Goal: Task Accomplishment & Management: Complete application form

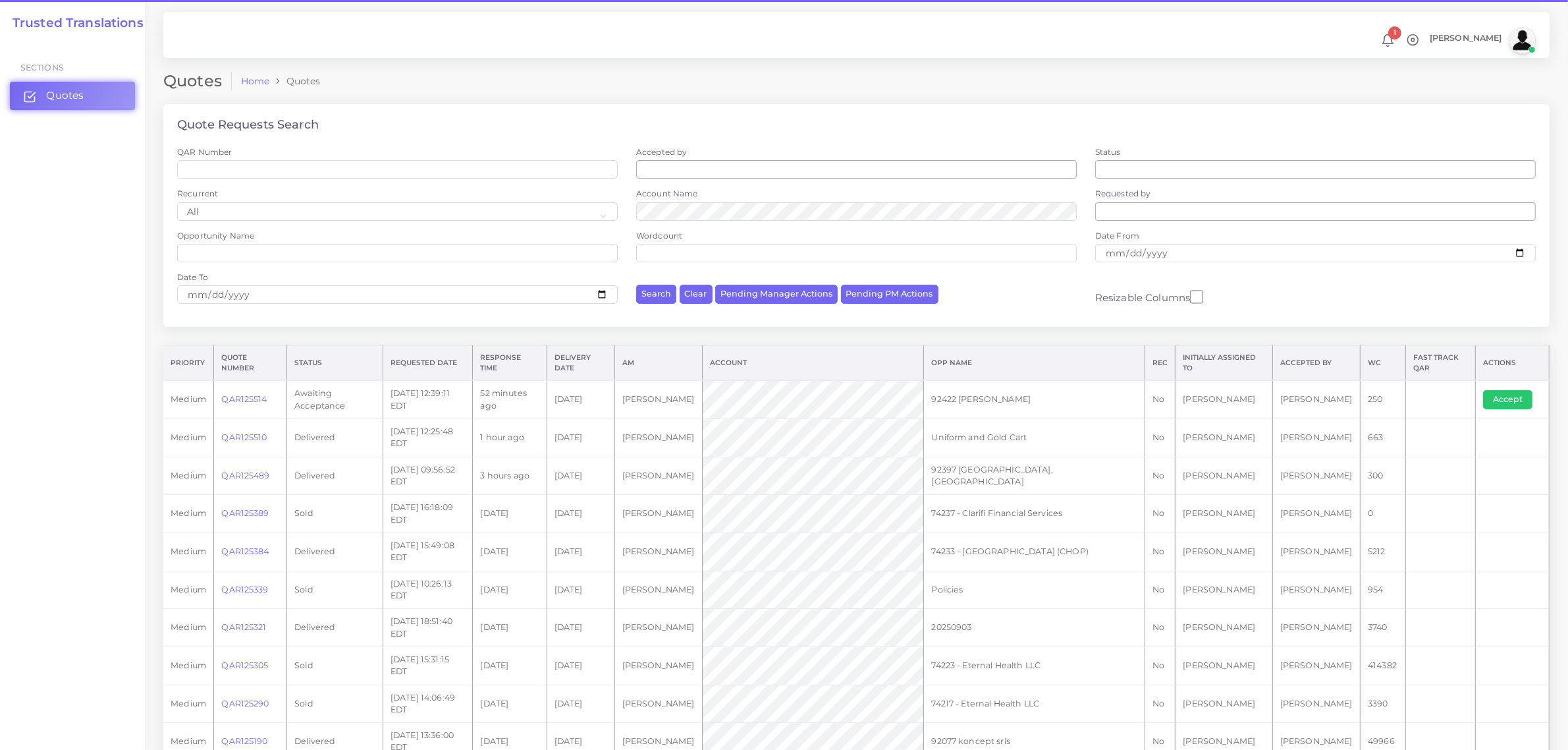
drag, startPoint x: 0, startPoint y: 0, endPoint x: 63, endPoint y: 91, distance: 110.7
click at [63, 91] on span "Quotes" at bounding box center [65, 95] width 38 height 15
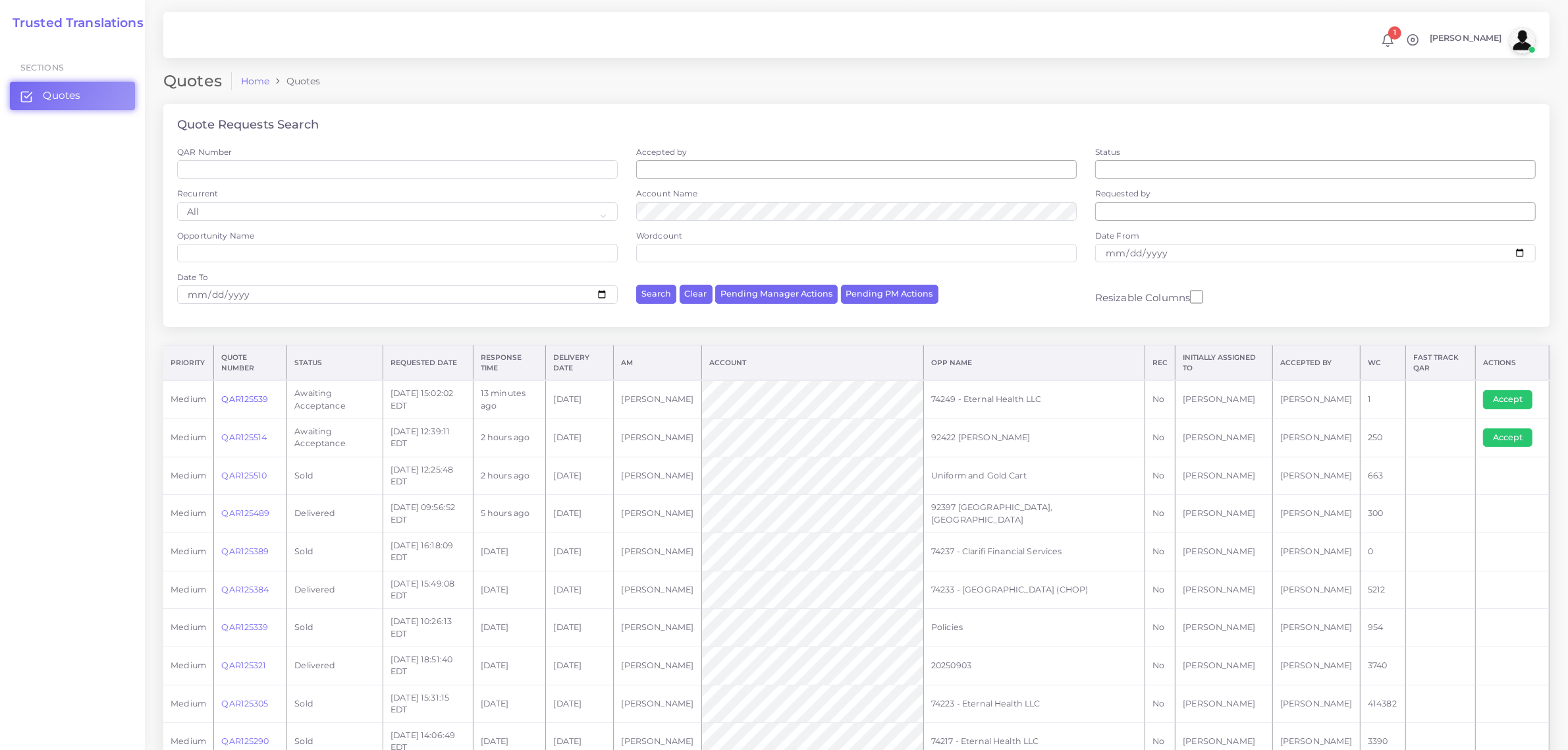
click at [237, 397] on link "QAR125539" at bounding box center [244, 399] width 47 height 10
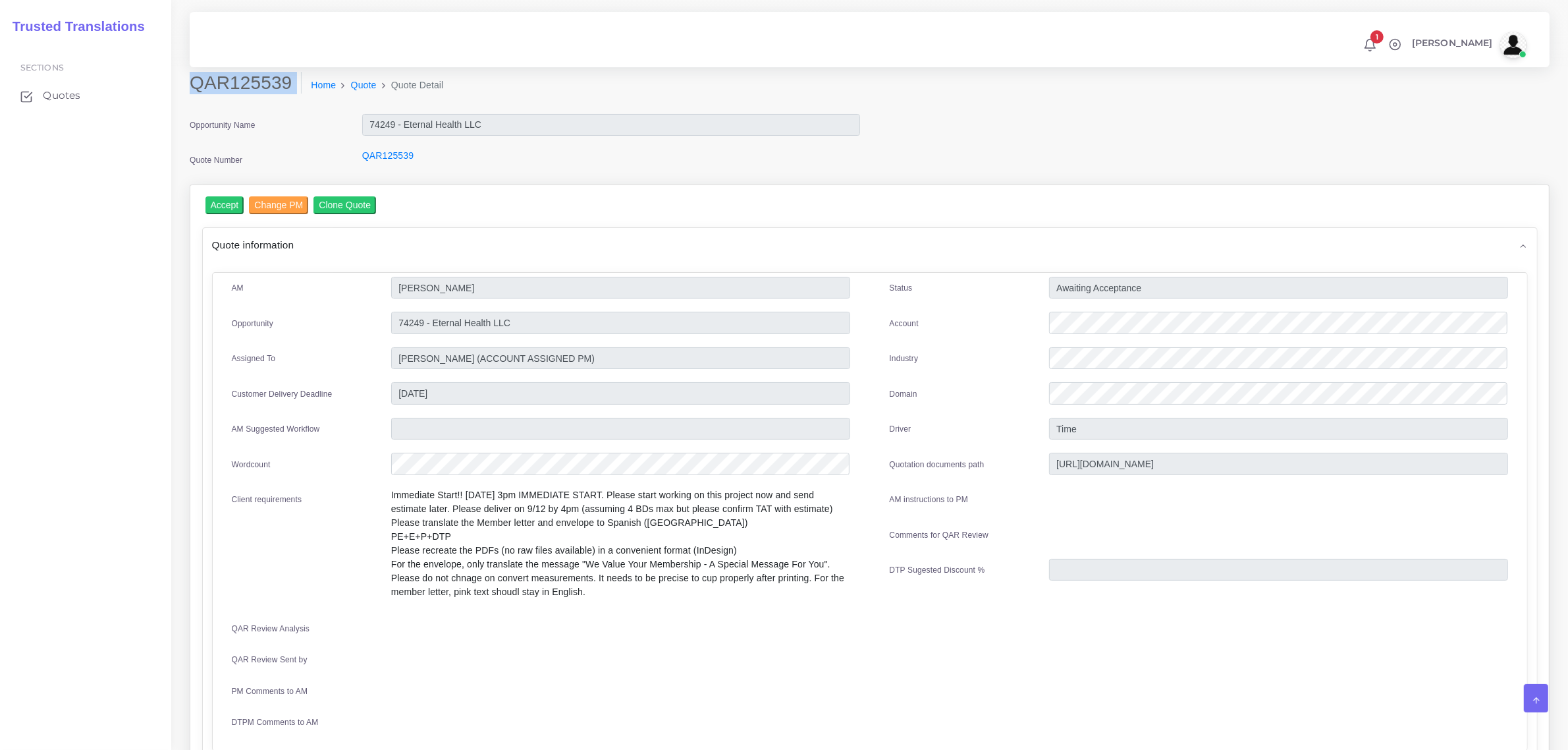
drag, startPoint x: 192, startPoint y: 84, endPoint x: 277, endPoint y: 98, distance: 86.1
click at [277, 98] on div "QAR125539 Home Quote Quote Detail" at bounding box center [697, 90] width 1034 height 37
copy div "QAR125539"
click at [215, 201] on input "Accept" at bounding box center [225, 206] width 39 height 18
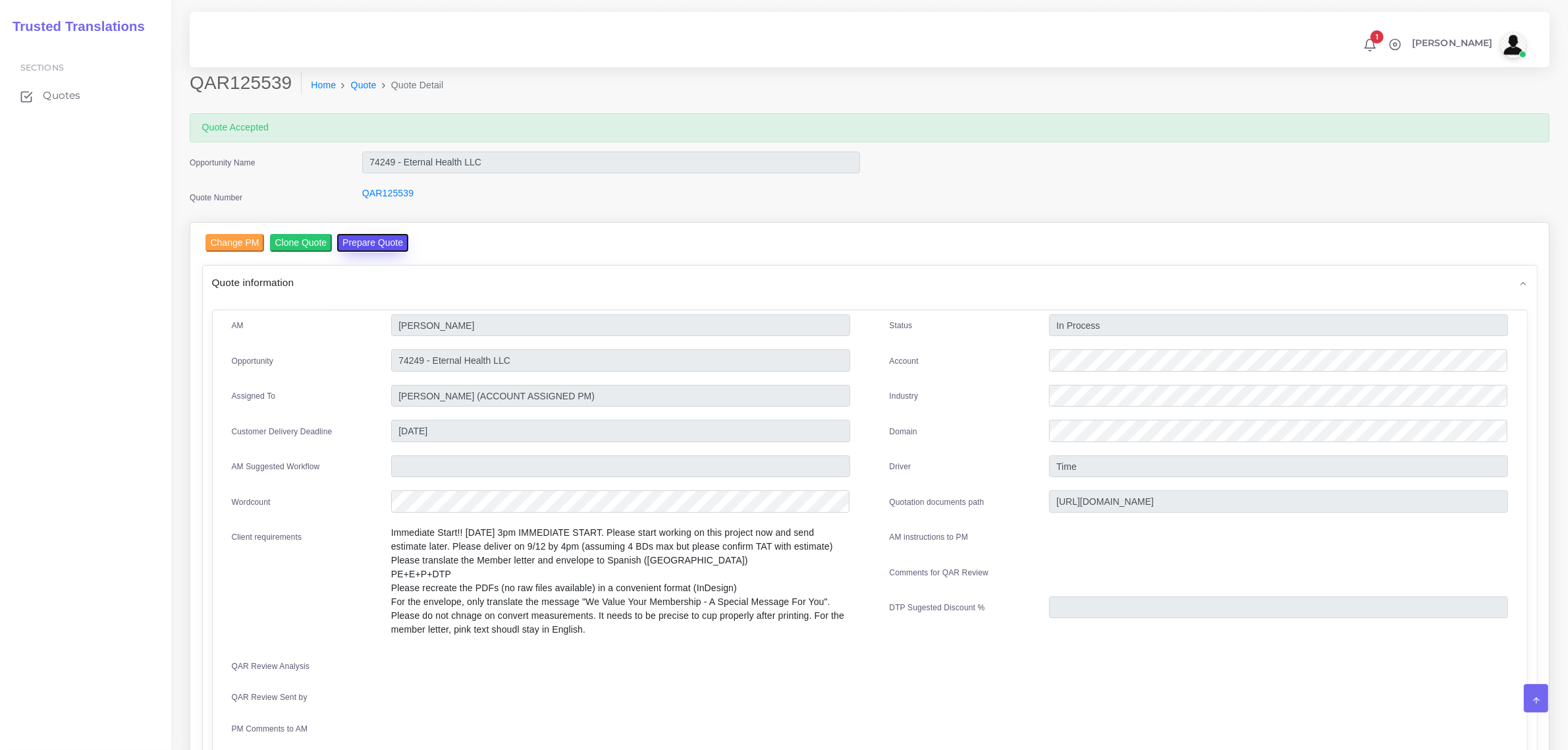
click at [377, 238] on button "Prepare Quote" at bounding box center [373, 243] width 71 height 18
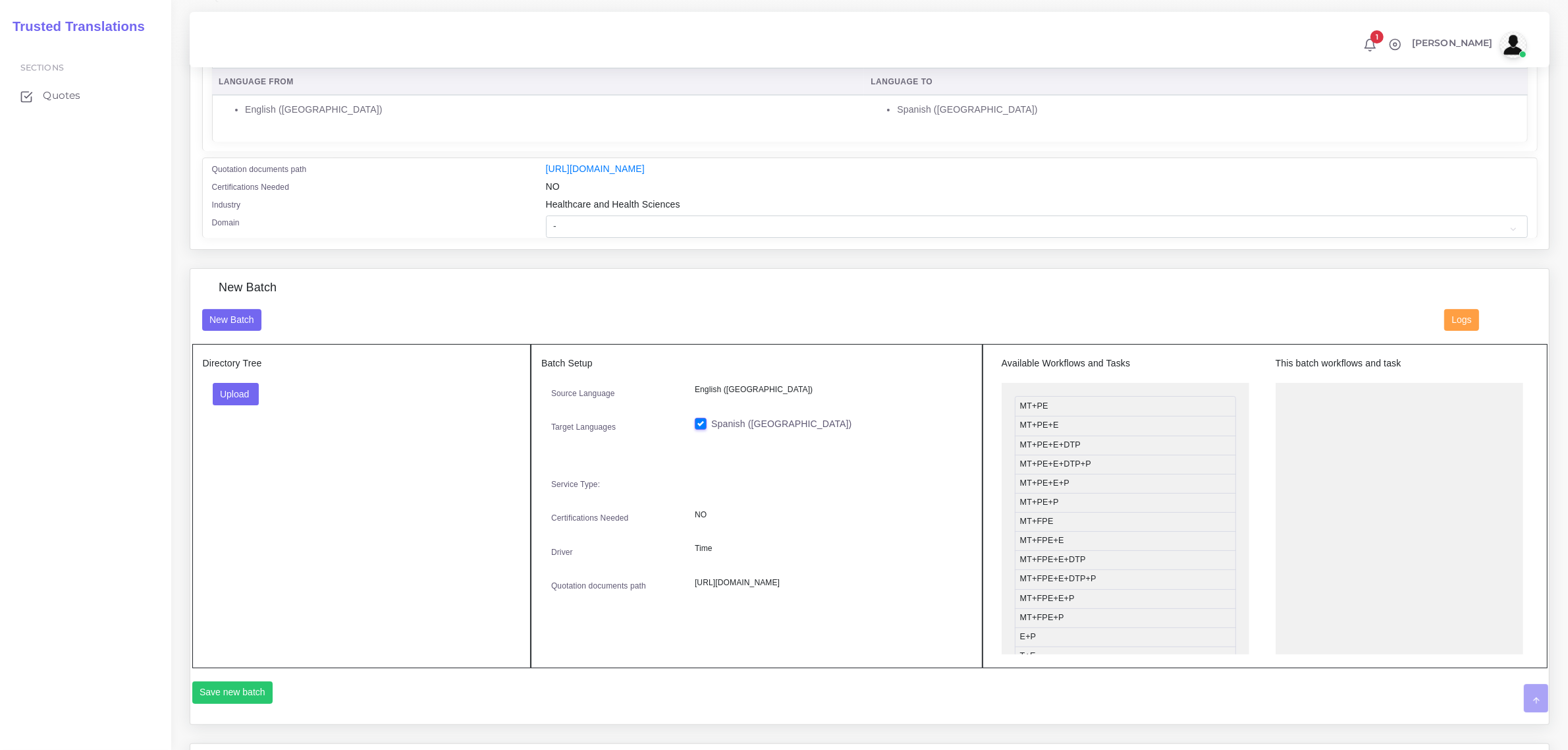
scroll to position [330, 0]
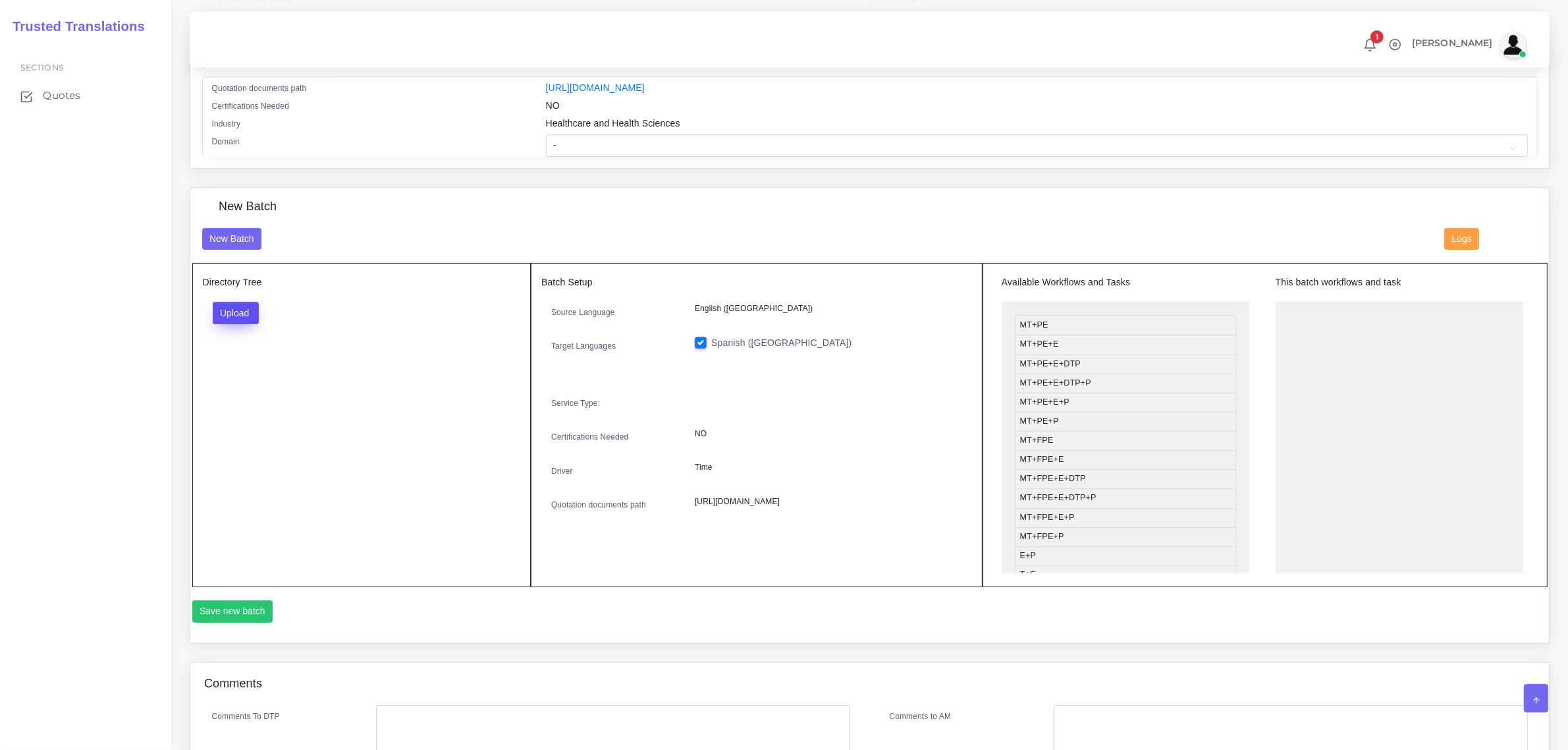
click at [235, 319] on button "Upload" at bounding box center [235, 313] width 47 height 22
click at [238, 356] on label "Files" at bounding box center [258, 363] width 91 height 17
click at [244, 310] on button "Upload" at bounding box center [235, 313] width 47 height 22
click at [244, 364] on label "Files" at bounding box center [258, 363] width 91 height 17
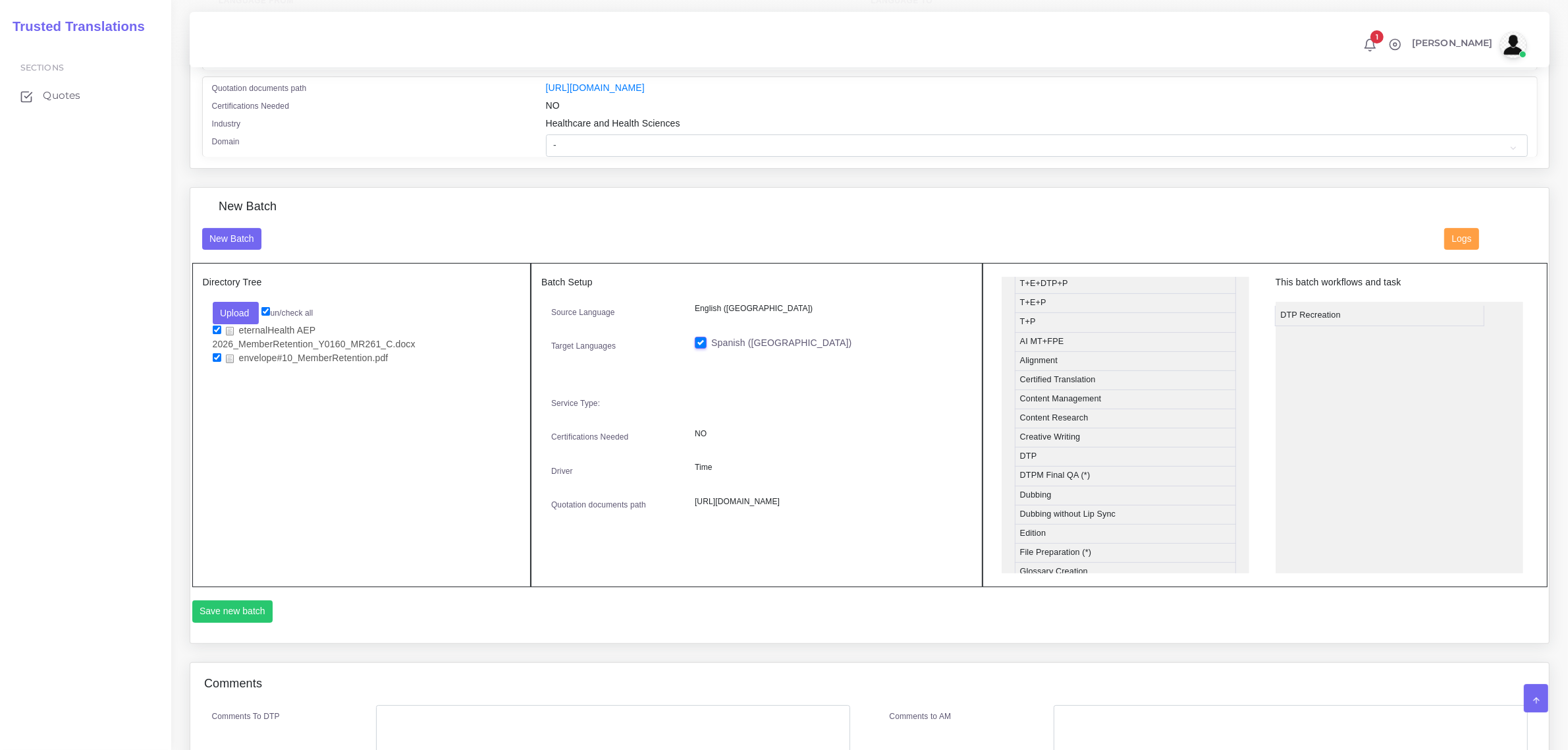
drag, startPoint x: 1068, startPoint y: 475, endPoint x: 1329, endPoint y: 310, distance: 308.8
drag, startPoint x: 1107, startPoint y: 384, endPoint x: 1380, endPoint y: 358, distance: 274.2
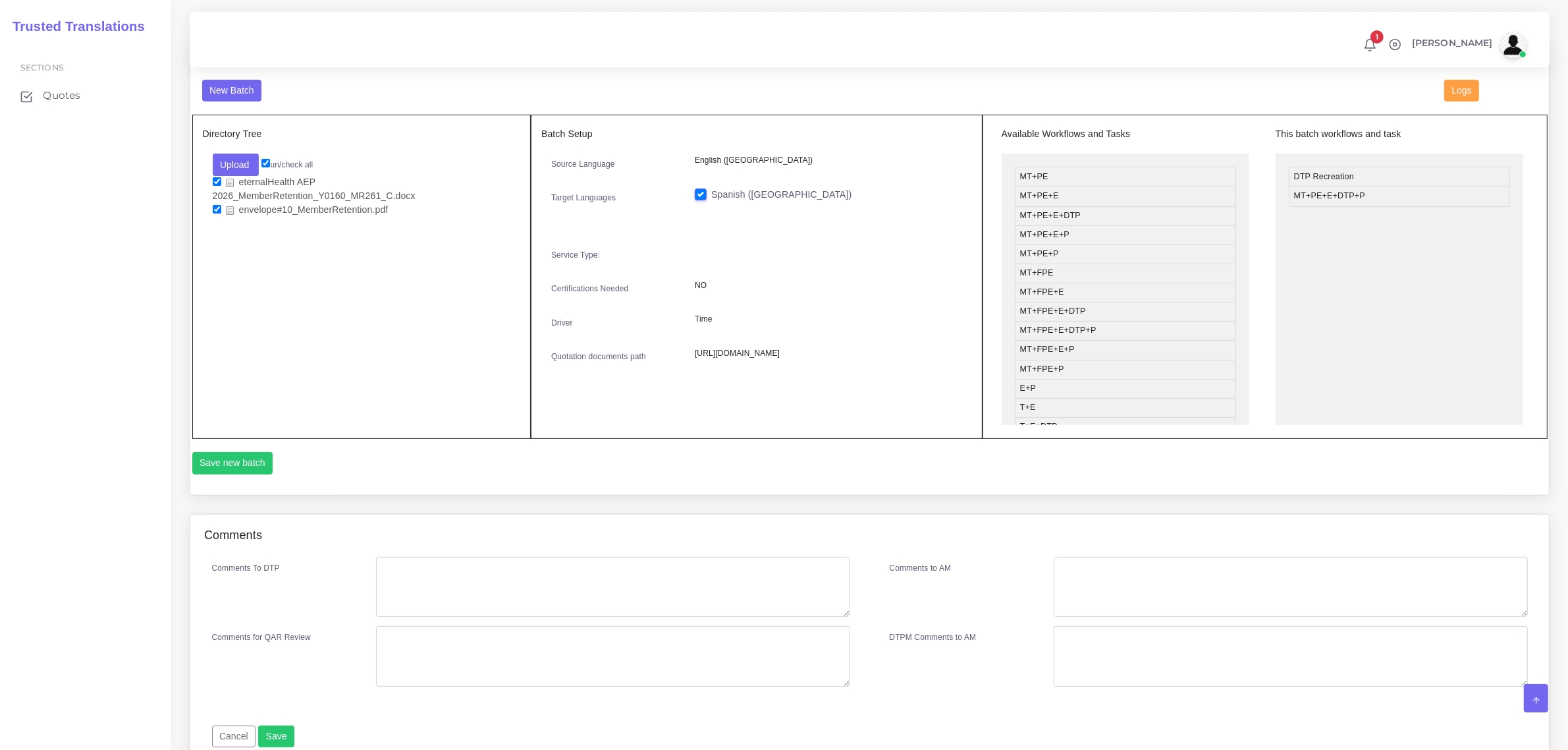
scroll to position [494, 0]
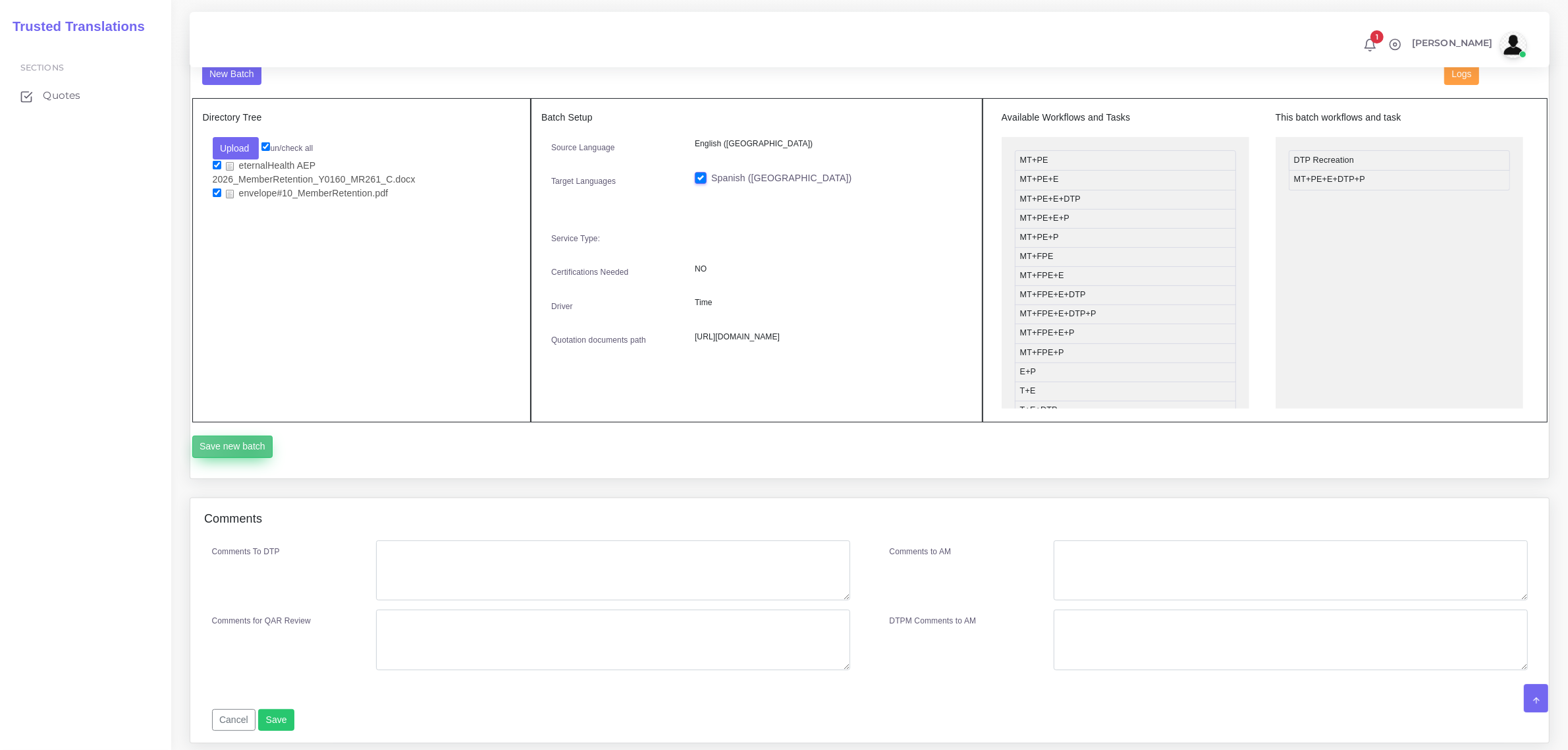
click at [247, 447] on button "Save new batch" at bounding box center [233, 447] width 81 height 22
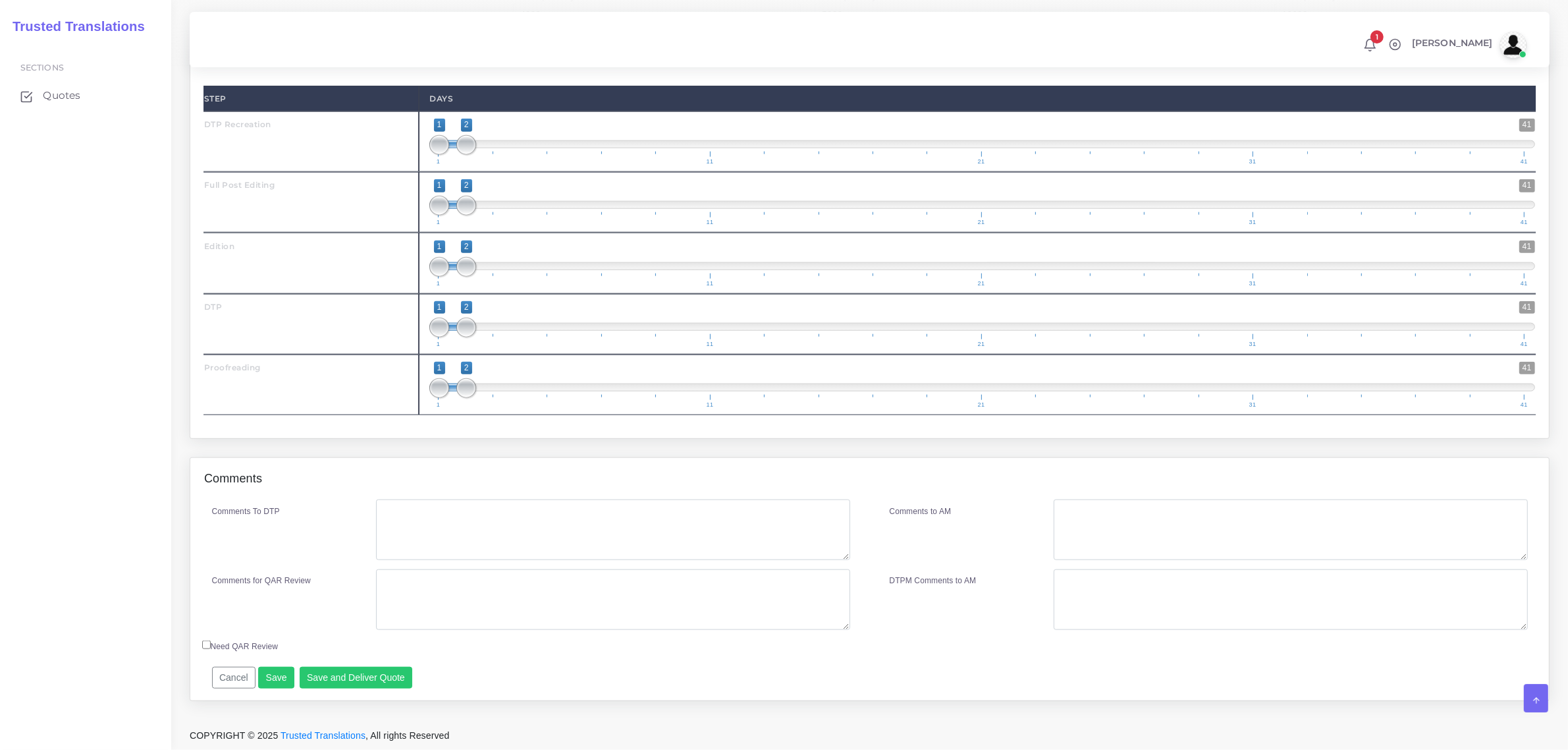
scroll to position [1803, 0]
click at [462, 512] on textarea "Comments To DTP" at bounding box center [613, 530] width 474 height 61
paste textarea "For the envelope, only translate the message "We Value Your Membership - A Spec…"
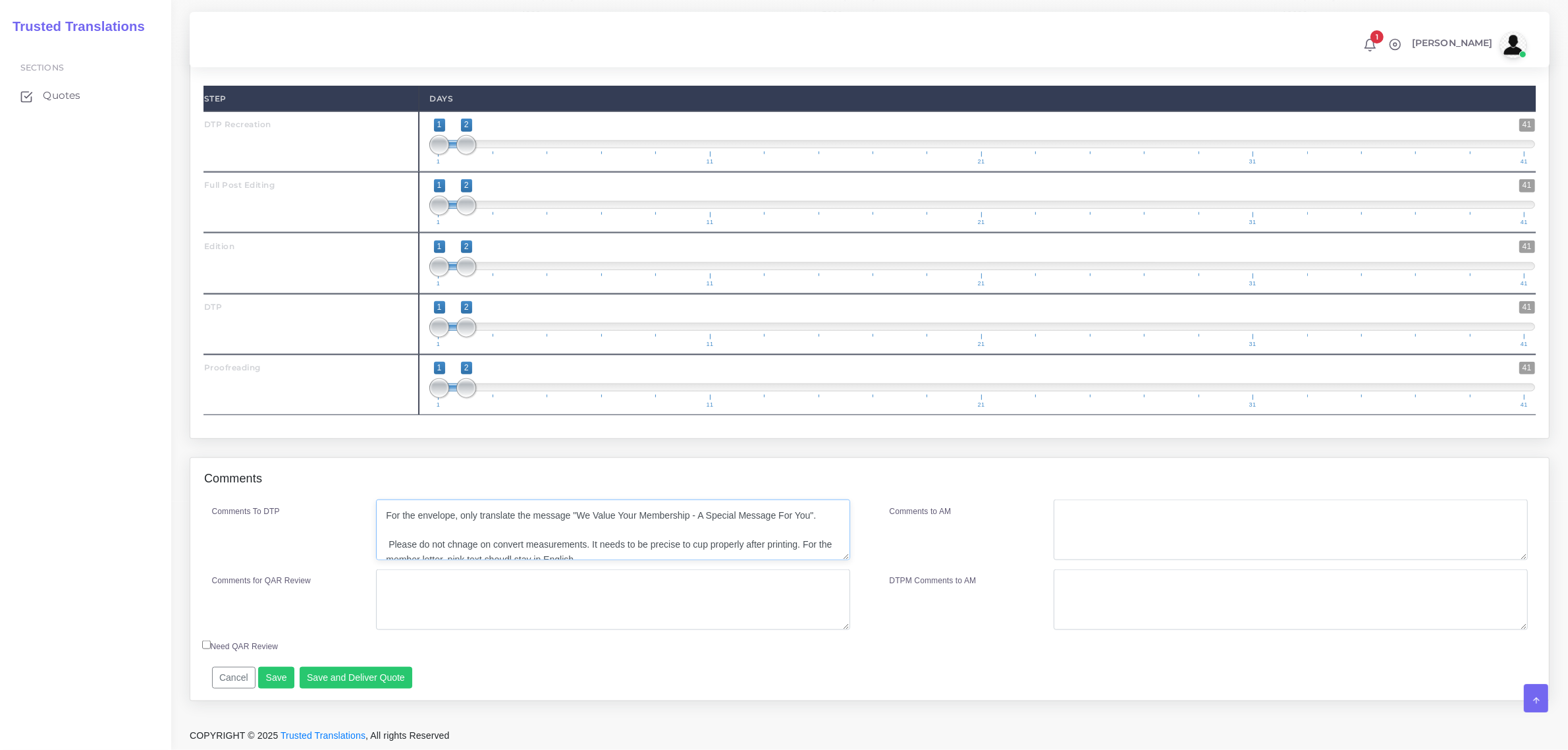
scroll to position [6, 0]
click at [461, 537] on textarea "For the envelope, only translate the message "We Value Your Membership - A Spec…" at bounding box center [613, 530] width 474 height 61
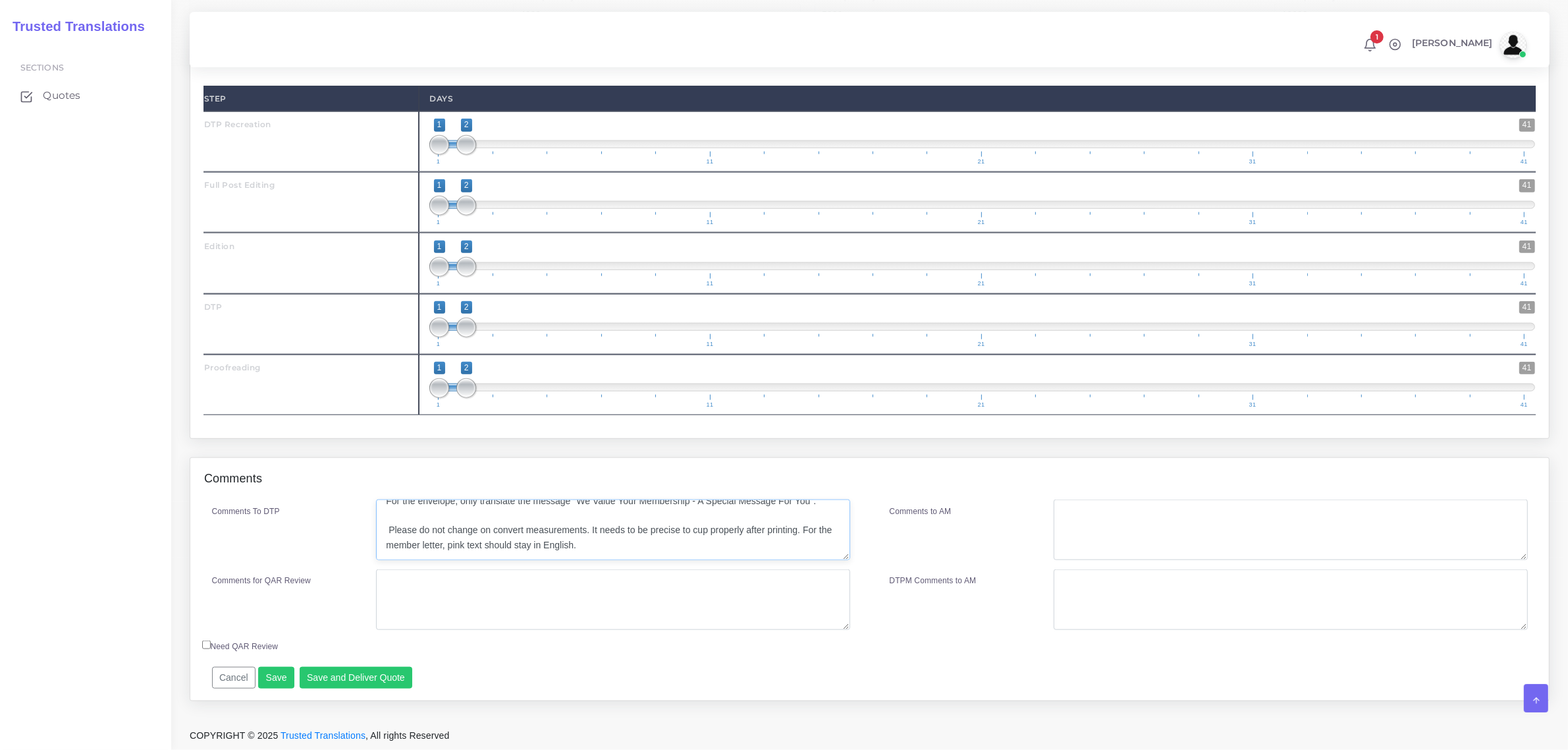
drag, startPoint x: 385, startPoint y: 512, endPoint x: 601, endPoint y: 564, distance: 222.2
click at [601, 564] on div "Comments To DTP For the envelope, only translate the message "We Value Your Mem…" at bounding box center [531, 569] width 678 height 139
type textarea "For the envelope, only translate the message "We Value Your Membership - A Spec…"
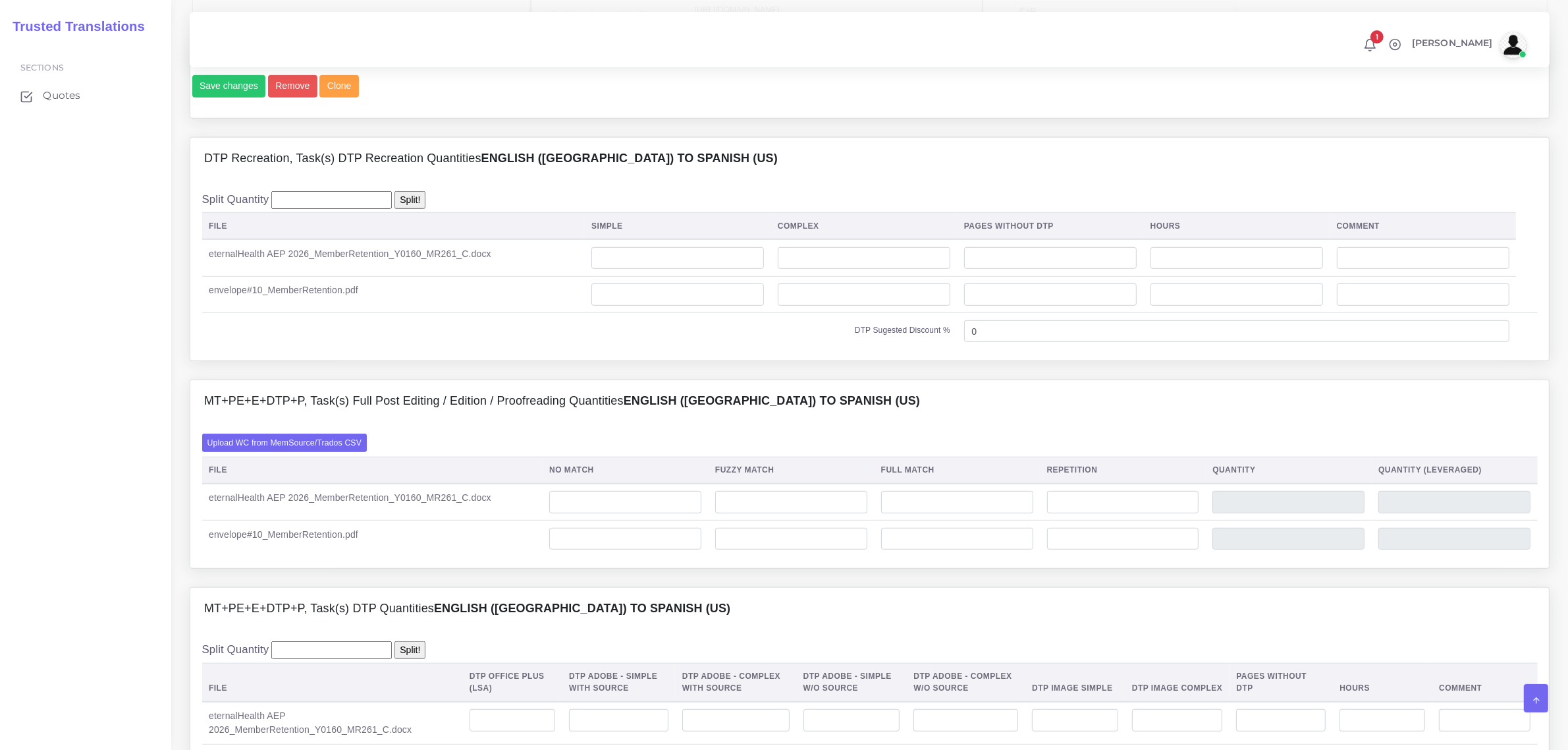
scroll to position [650, 0]
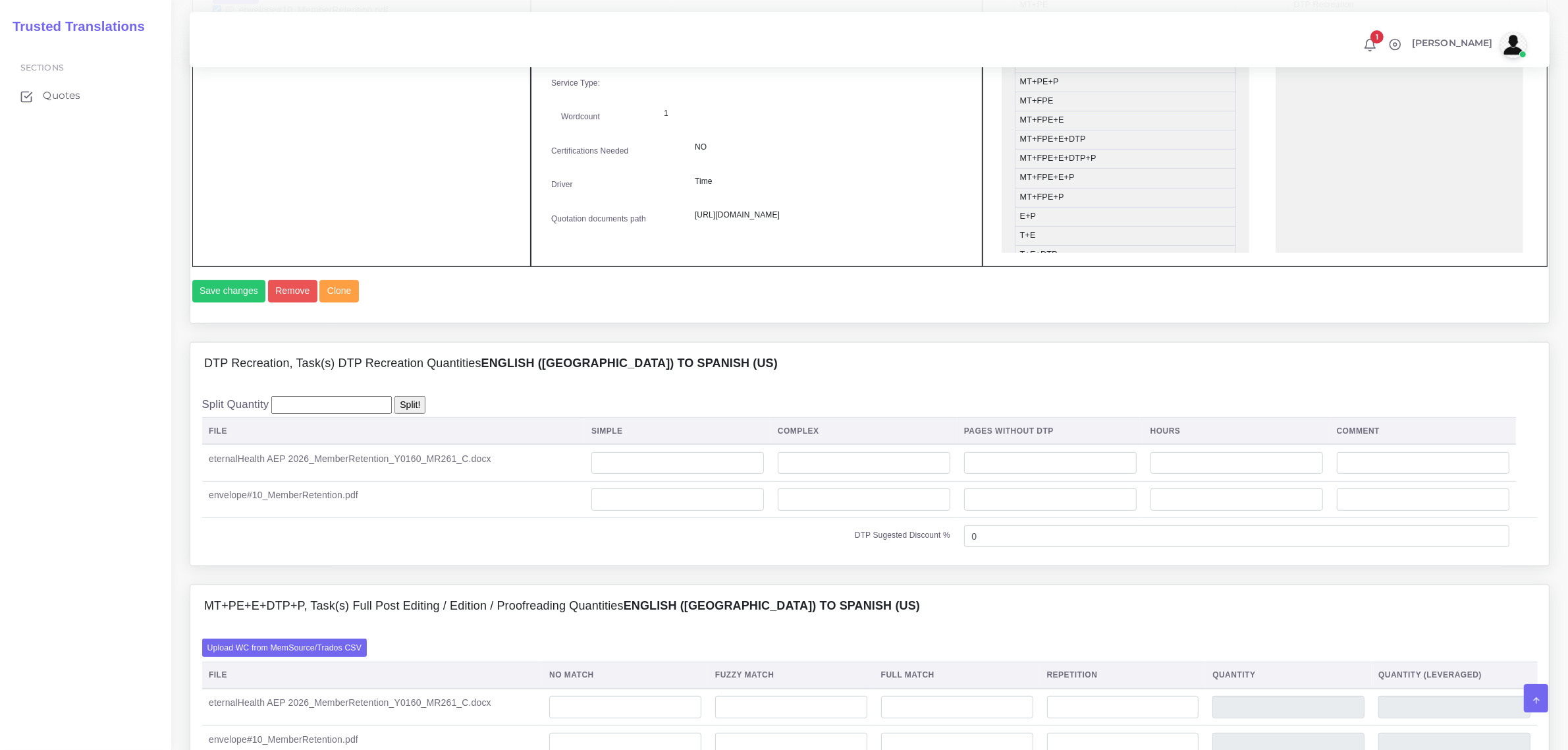
click at [631, 476] on td at bounding box center [678, 462] width 187 height 37
click at [639, 475] on input "number" at bounding box center [678, 464] width 173 height 22
type input "1"
click at [658, 511] on input "number" at bounding box center [678, 500] width 173 height 22
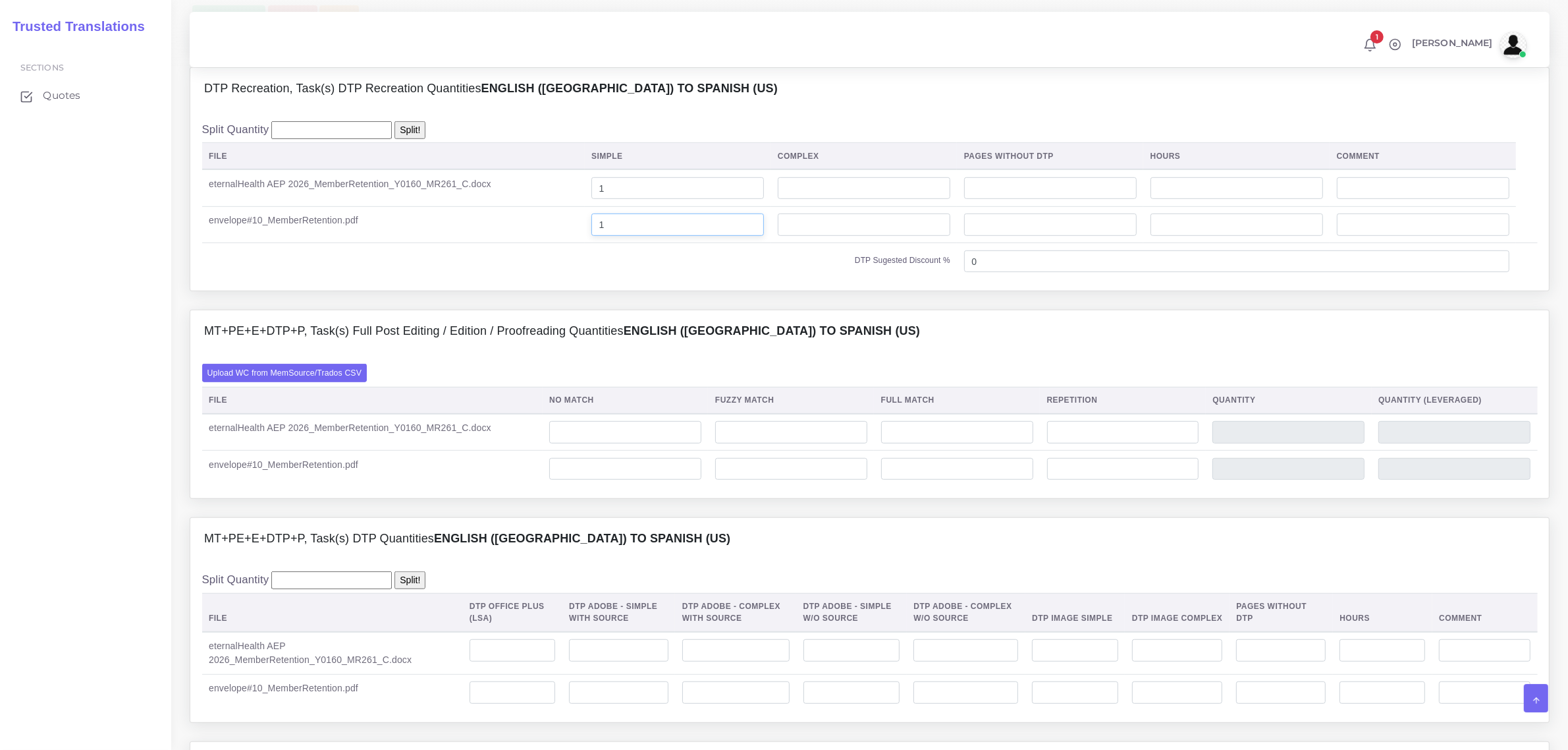
scroll to position [897, 0]
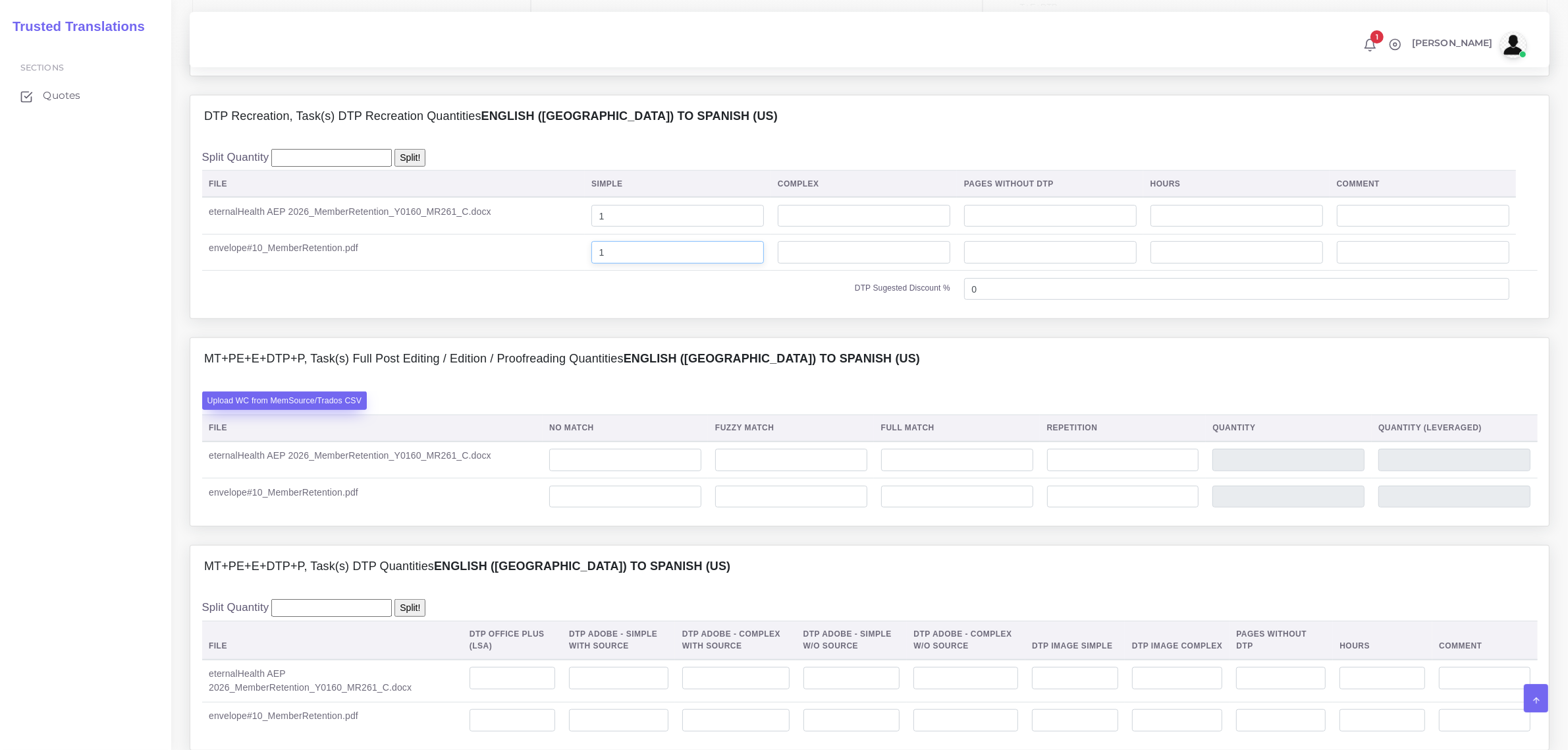
type input "1"
click at [333, 409] on label "Upload WC from MemSource/Trados CSV" at bounding box center [284, 401] width 165 height 18
click at [0, 0] on input "Upload WC from MemSource/Trados CSV" at bounding box center [0, 0] width 0 height 0
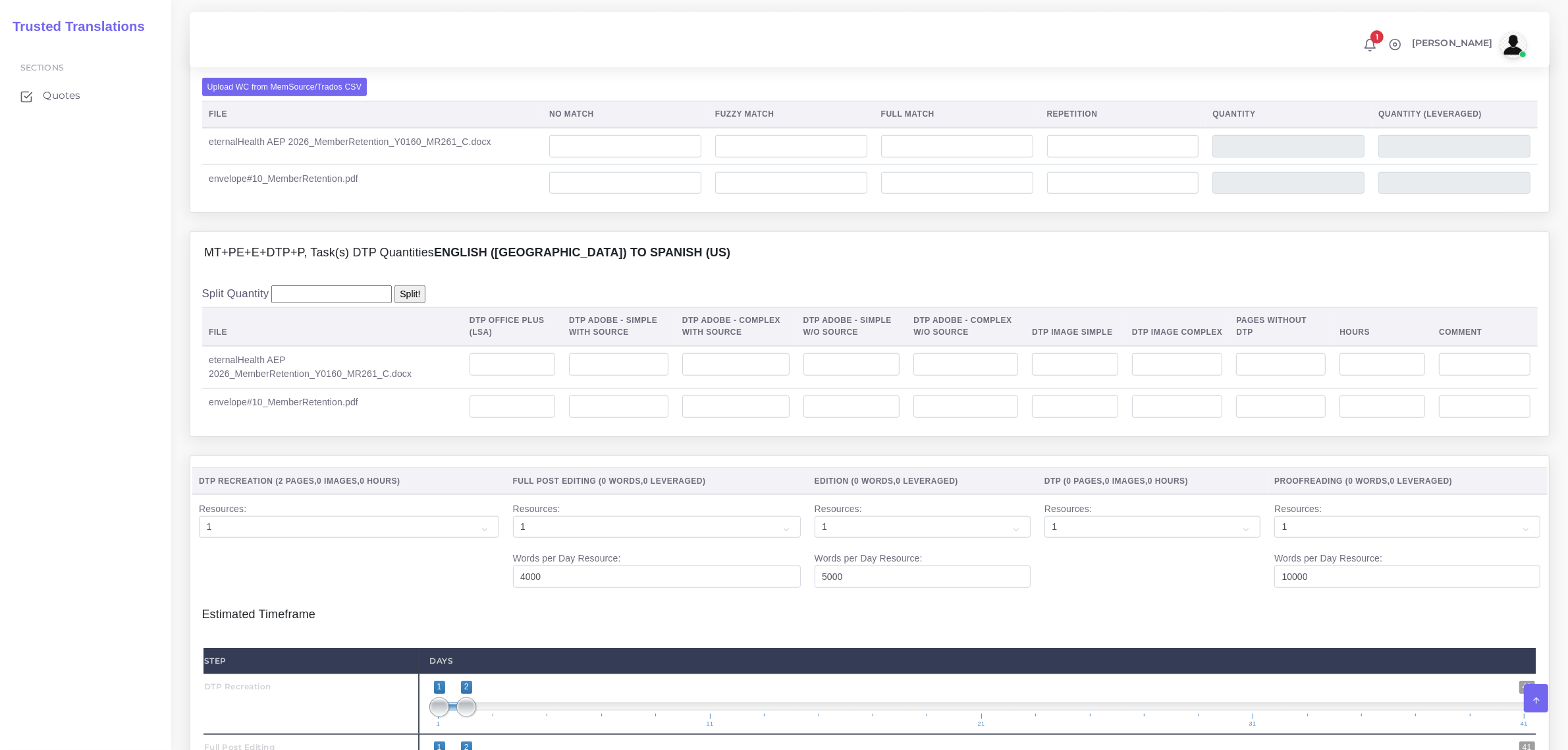
scroll to position [1474, 0]
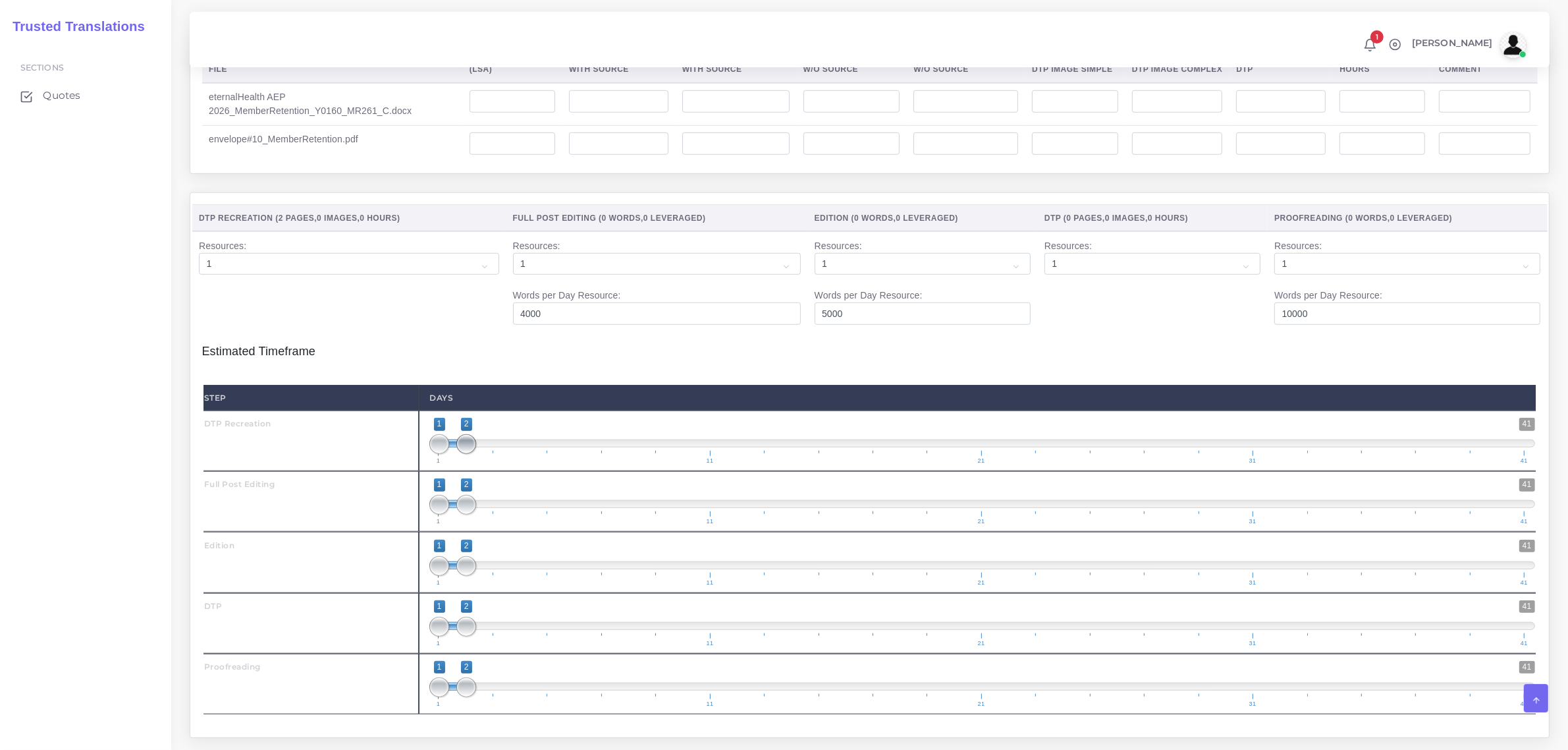
type input "1;1"
drag, startPoint x: 469, startPoint y: 476, endPoint x: 423, endPoint y: 495, distance: 49.8
click at [424, 471] on div "1 41 1 2 1 — 2 1 11 21 31 41 1;1" at bounding box center [982, 441] width 1127 height 61
drag, startPoint x: 456, startPoint y: 528, endPoint x: 462, endPoint y: 579, distance: 51.4
click at [431, 525] on span "1 41 1 2 1 — 2 1 11 21 31 41" at bounding box center [981, 501] width 1105 height 46
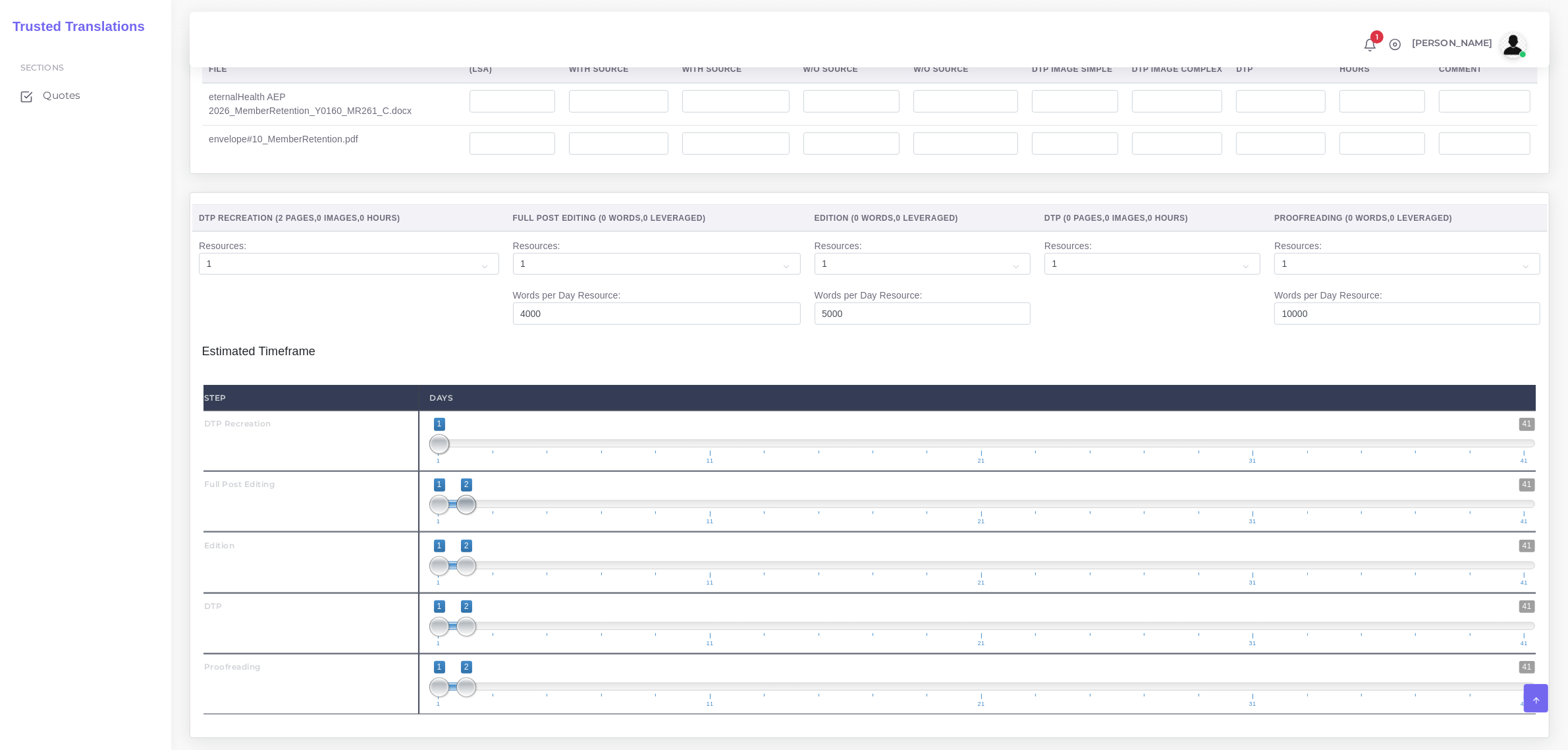
type input "1;1"
drag, startPoint x: 467, startPoint y: 528, endPoint x: 439, endPoint y: 577, distance: 56.4
click at [433, 567] on div "Step Days DTP Recreation 1 41 1 1 1 — 1 1 11 21 31 41 1;1 1" at bounding box center [869, 549] width 1332 height 330
type input "2;2"
drag, startPoint x: 436, startPoint y: 588, endPoint x: 479, endPoint y: 609, distance: 47.9
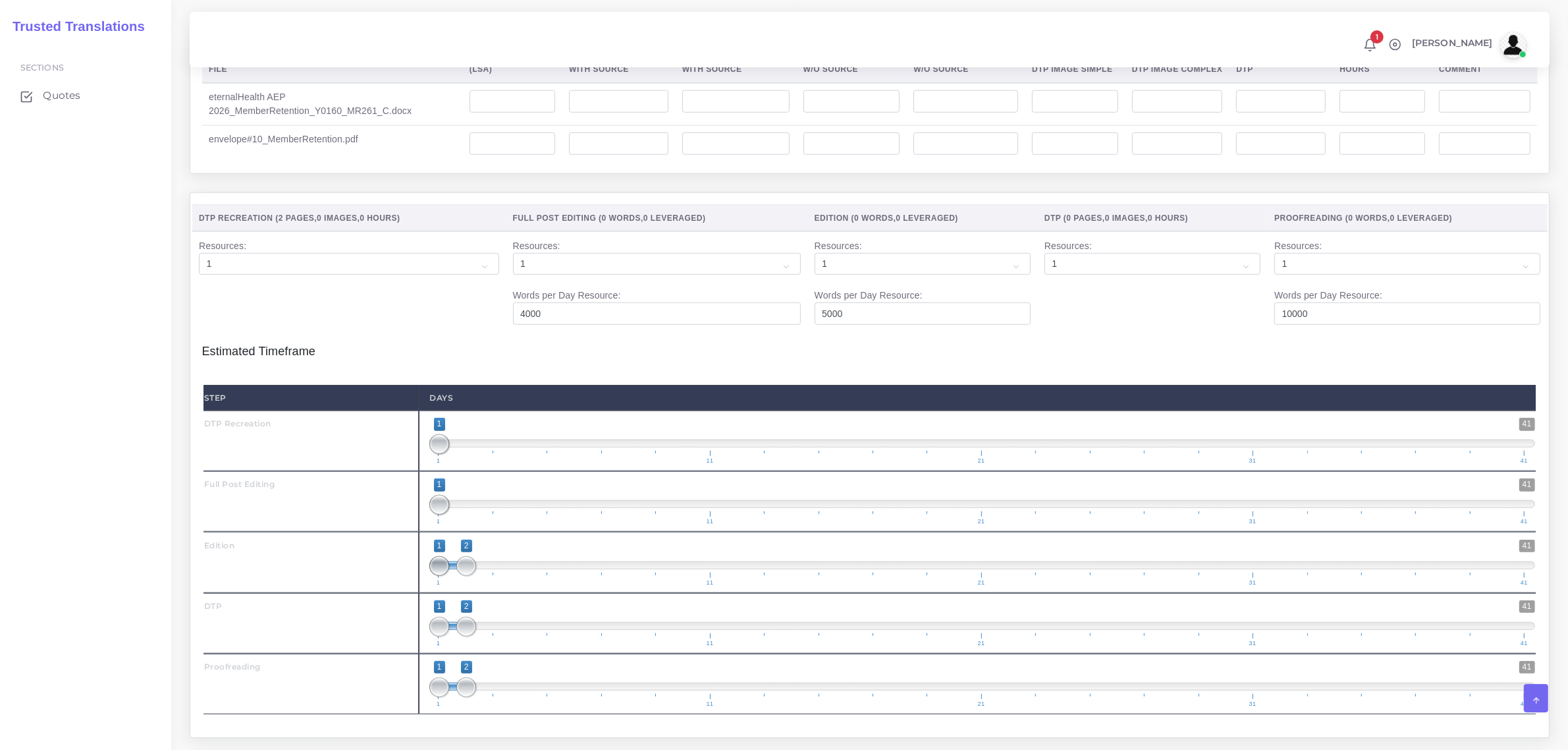
click at [472, 586] on span "1 41 1 2 1 — 2 1 11 21 31 41" at bounding box center [981, 562] width 1105 height 46
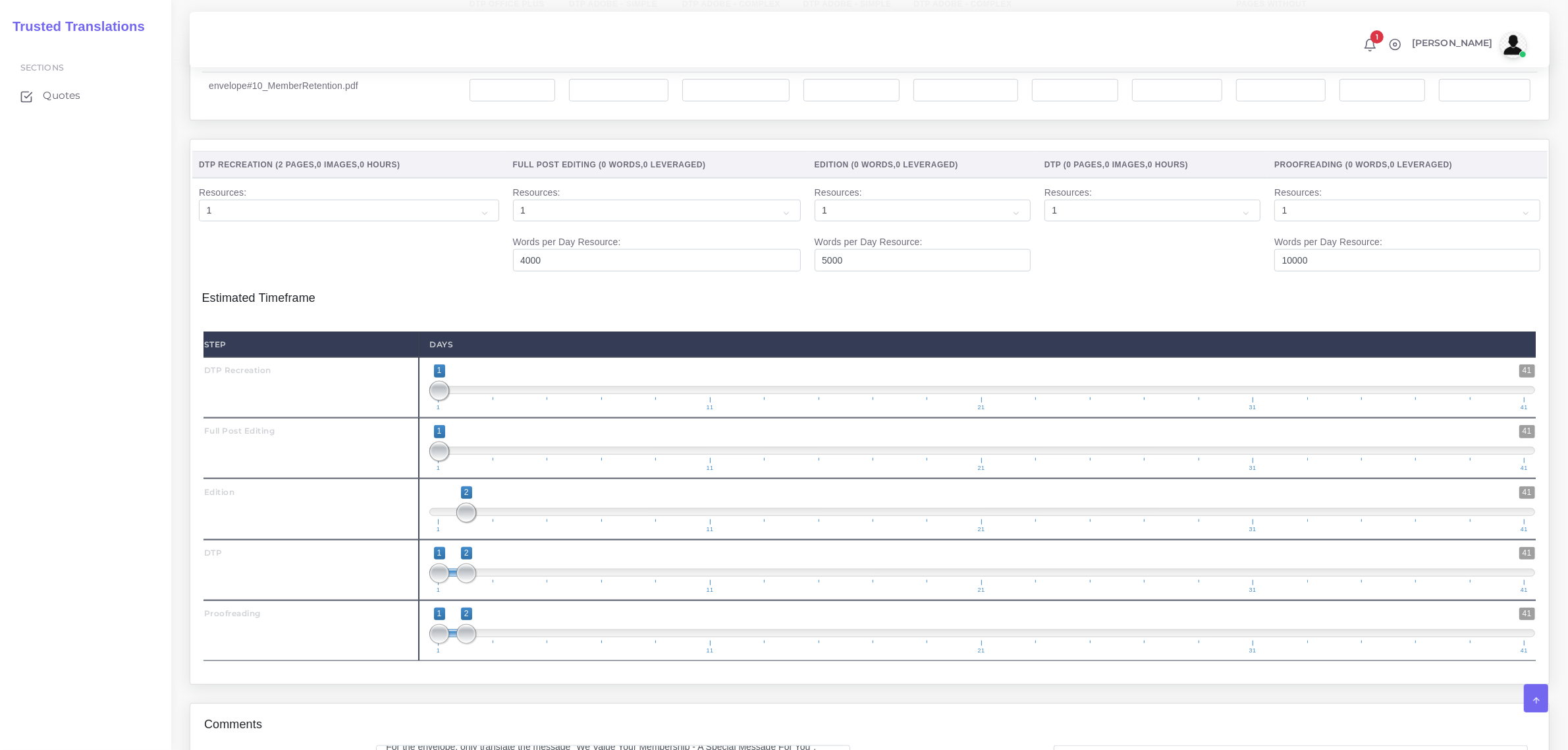
scroll to position [1556, 0]
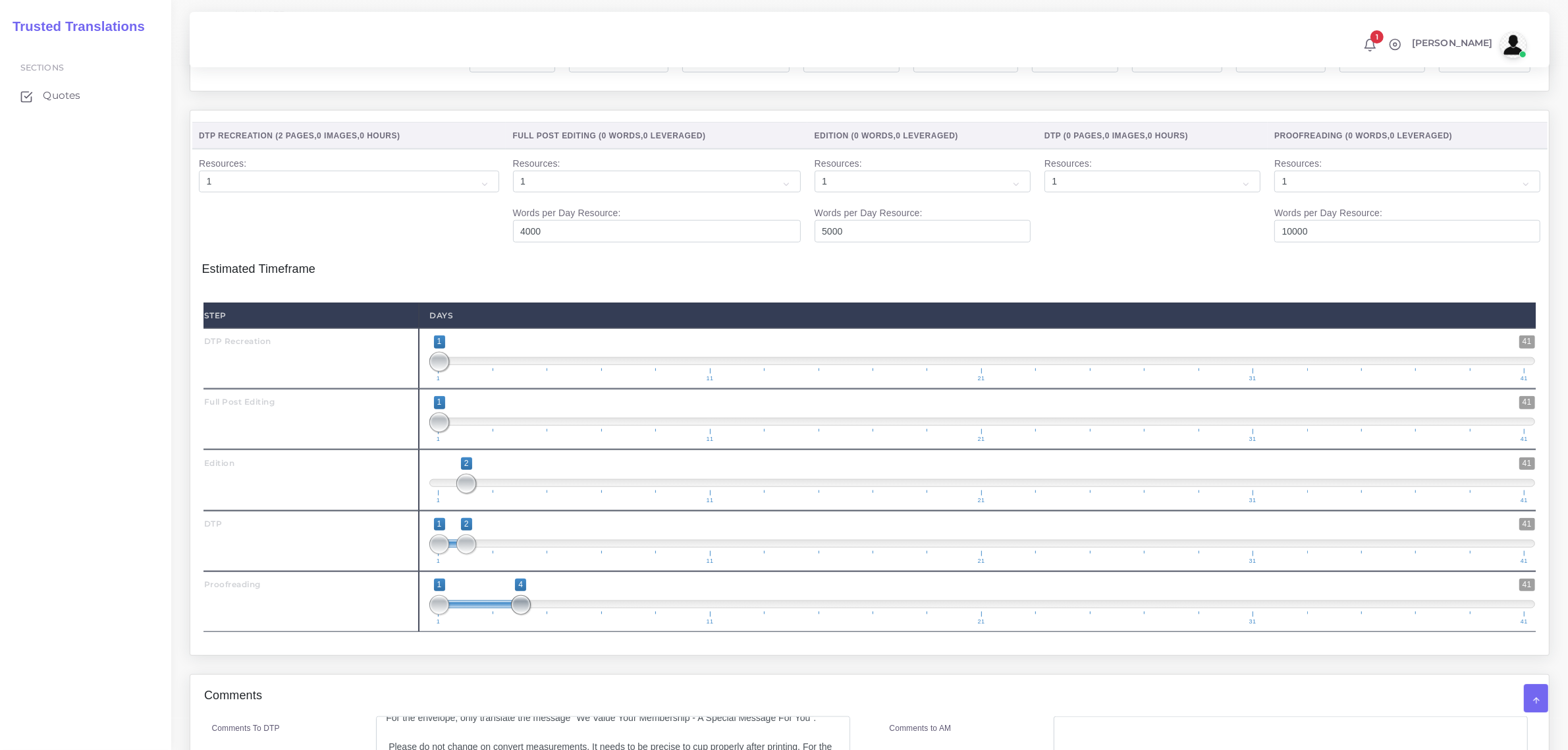
drag, startPoint x: 465, startPoint y: 629, endPoint x: 513, endPoint y: 641, distance: 49.5
click at [513, 615] on span at bounding box center [521, 605] width 20 height 20
type input "4;4"
drag, startPoint x: 442, startPoint y: 630, endPoint x: 475, endPoint y: 586, distance: 55.0
click at [518, 615] on span at bounding box center [521, 605] width 20 height 20
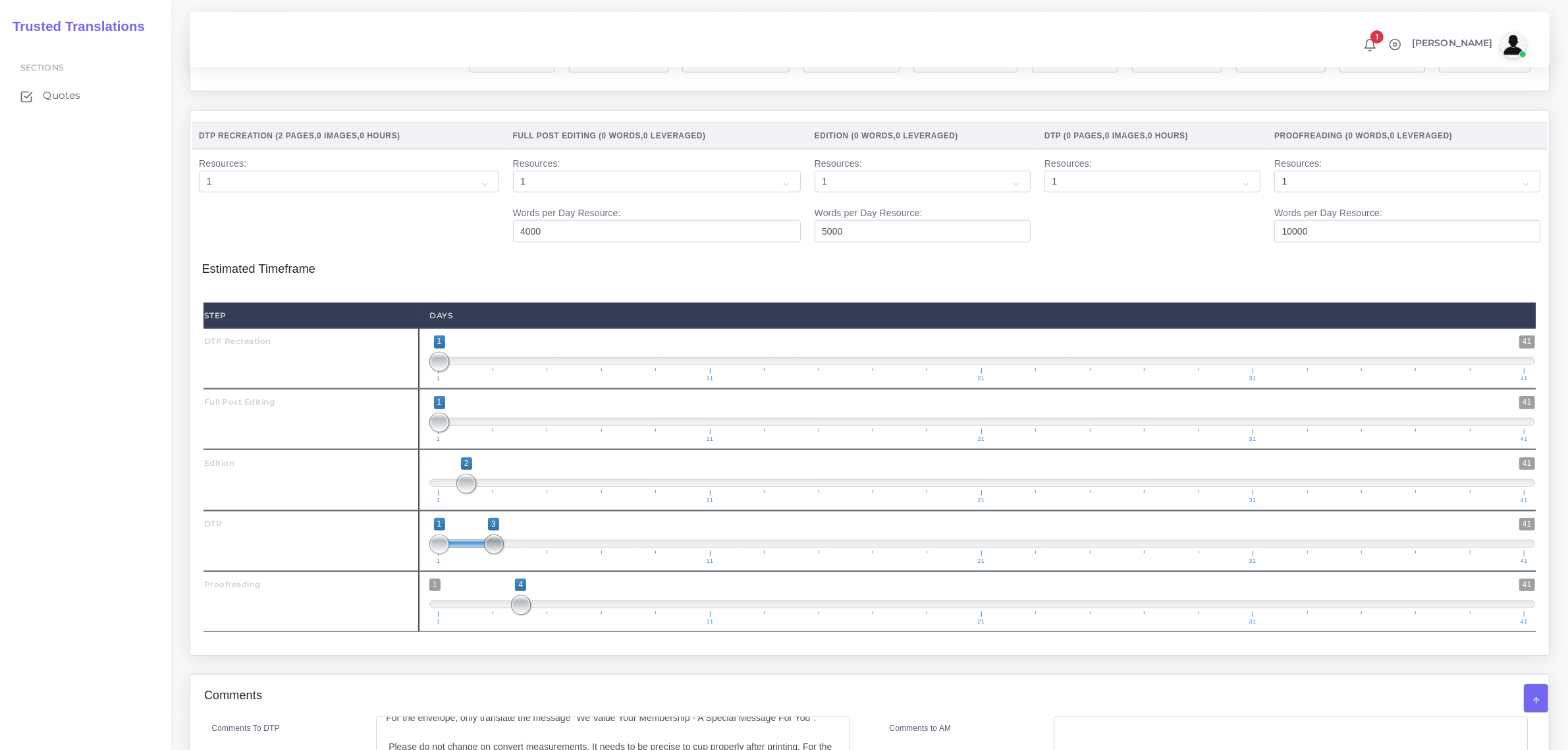
drag, startPoint x: 462, startPoint y: 568, endPoint x: 481, endPoint y: 567, distance: 19.0
click at [483, 564] on span "1 41 1 3 1 — 3 1 11 21 31 41" at bounding box center [981, 541] width 1105 height 46
type input "3;3"
drag, startPoint x: 442, startPoint y: 572, endPoint x: 498, endPoint y: 578, distance: 56.3
click at [498, 554] on span at bounding box center [494, 544] width 20 height 20
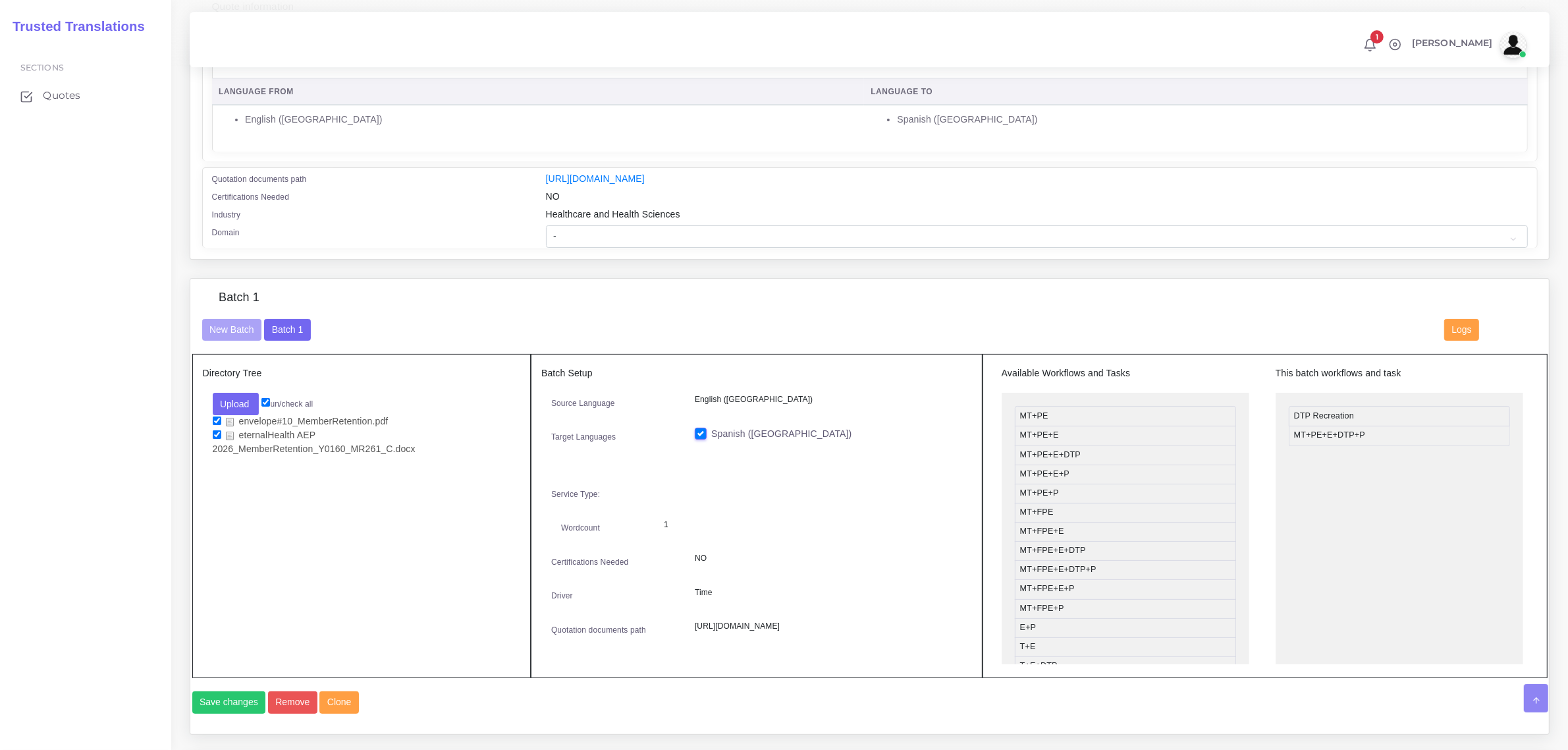
scroll to position [238, 0]
click at [633, 237] on select "- Advertising and Media Agriculture, Forestry and Fishing Architecture, Buildin…" at bounding box center [1037, 237] width 982 height 22
select select "Healthcare and Health Sciences"
click at [546, 226] on select "- Advertising and Media Agriculture, Forestry and Fishing Architecture, Buildin…" at bounding box center [1037, 237] width 982 height 22
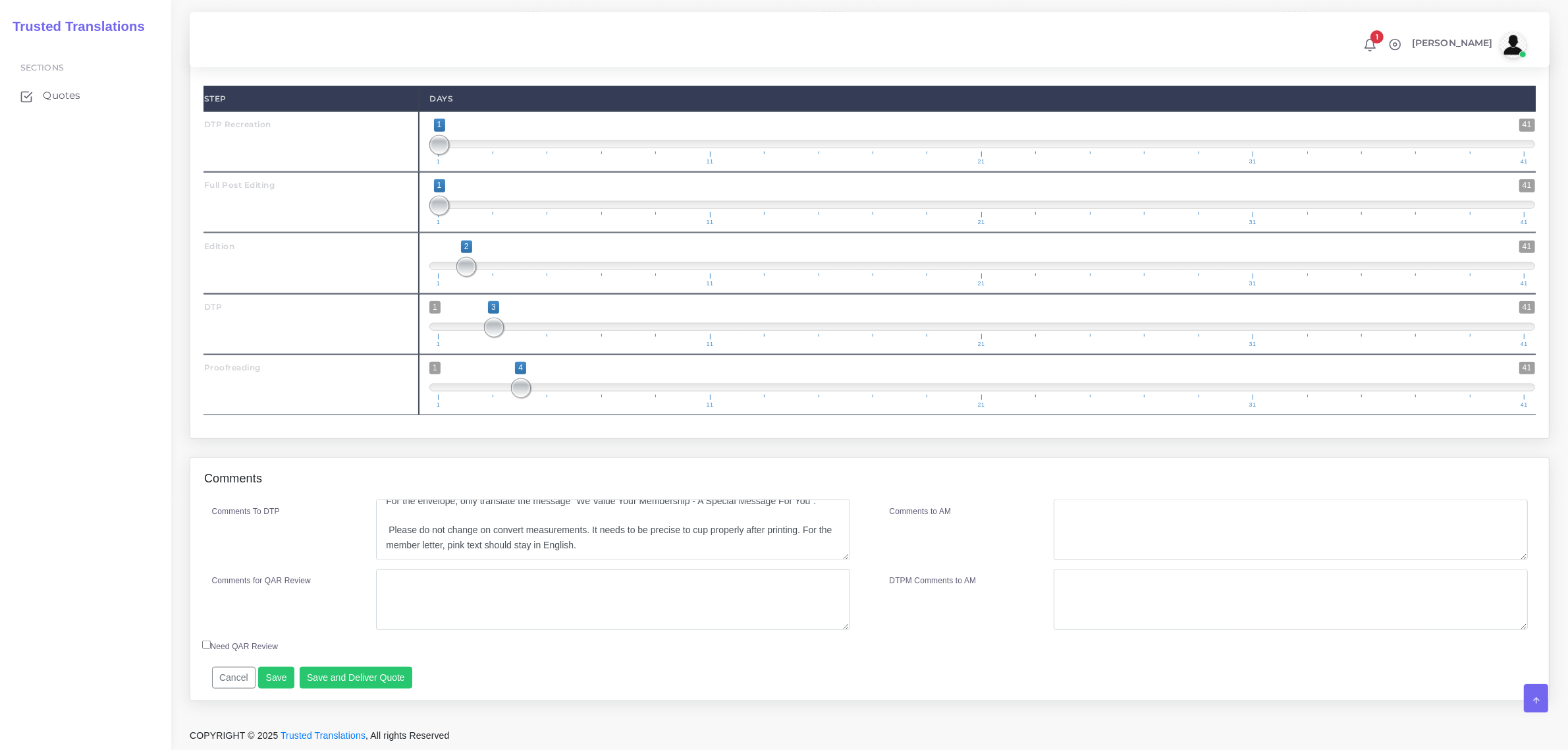
scroll to position [1803, 0]
click at [275, 676] on button "Save" at bounding box center [277, 678] width 36 height 22
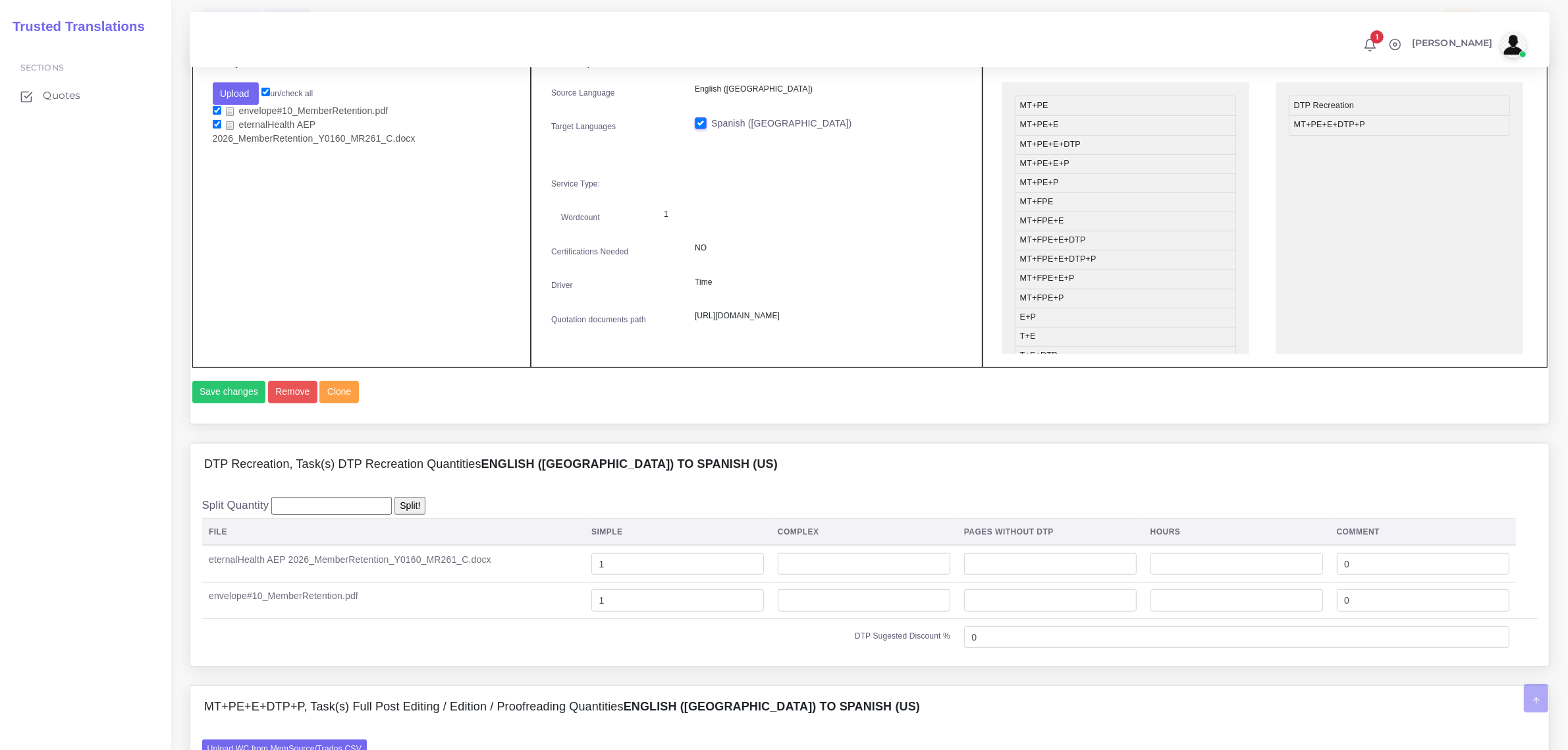
scroll to position [824, 0]
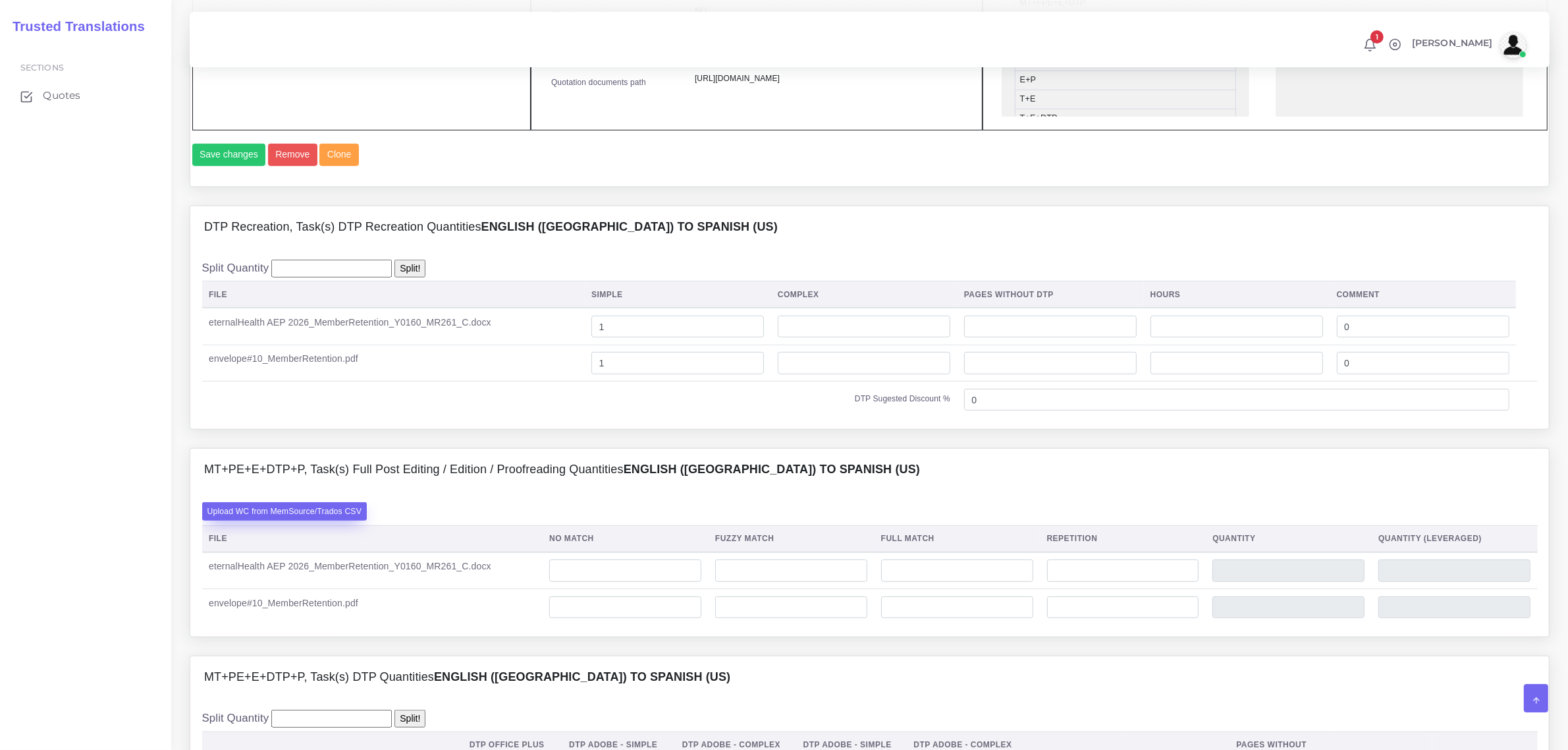
click at [320, 520] on label "Upload WC from MemSource/Trados CSV" at bounding box center [284, 511] width 165 height 18
click at [0, 0] on input "Upload WC from MemSource/Trados CSV" at bounding box center [0, 0] width 0 height 0
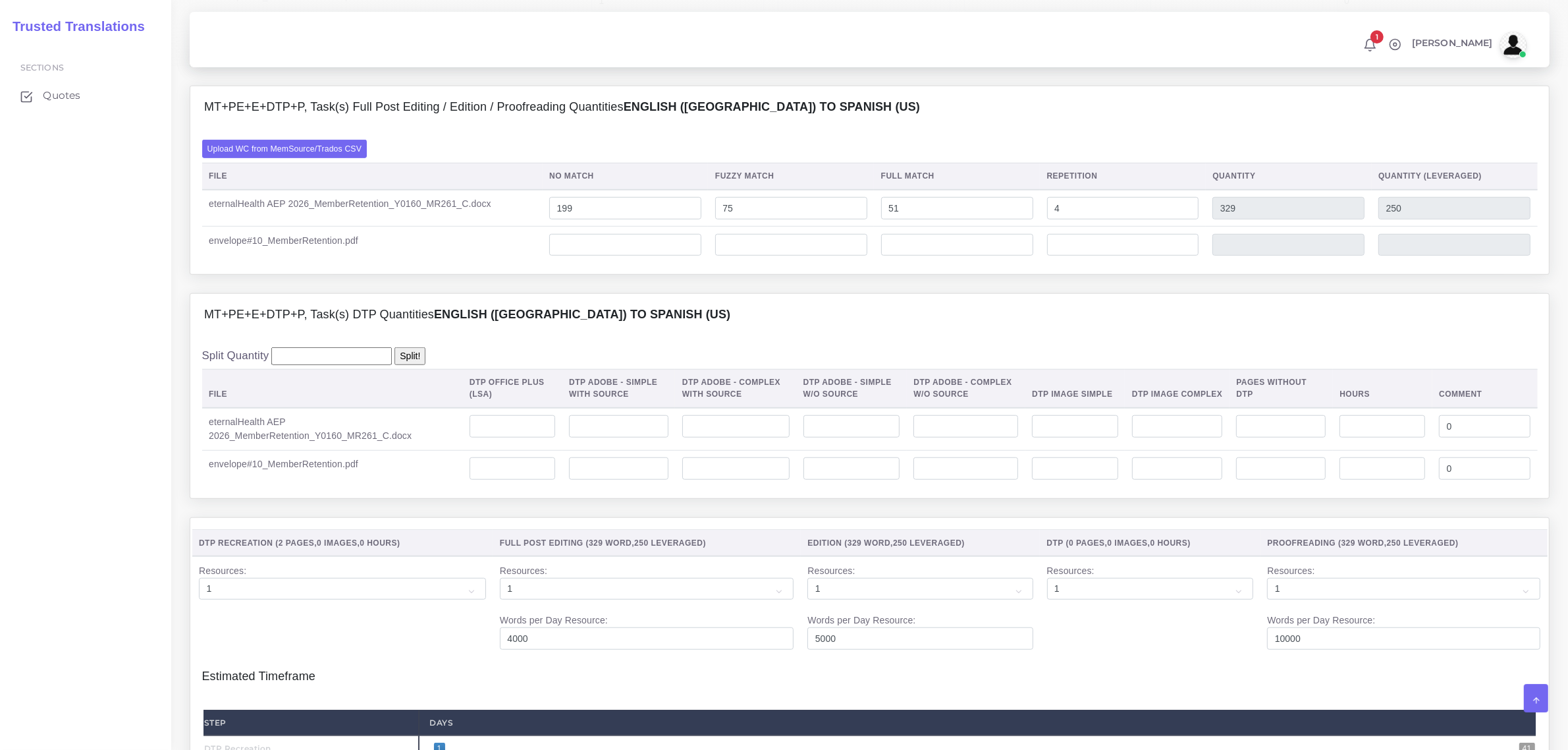
scroll to position [1071, 0]
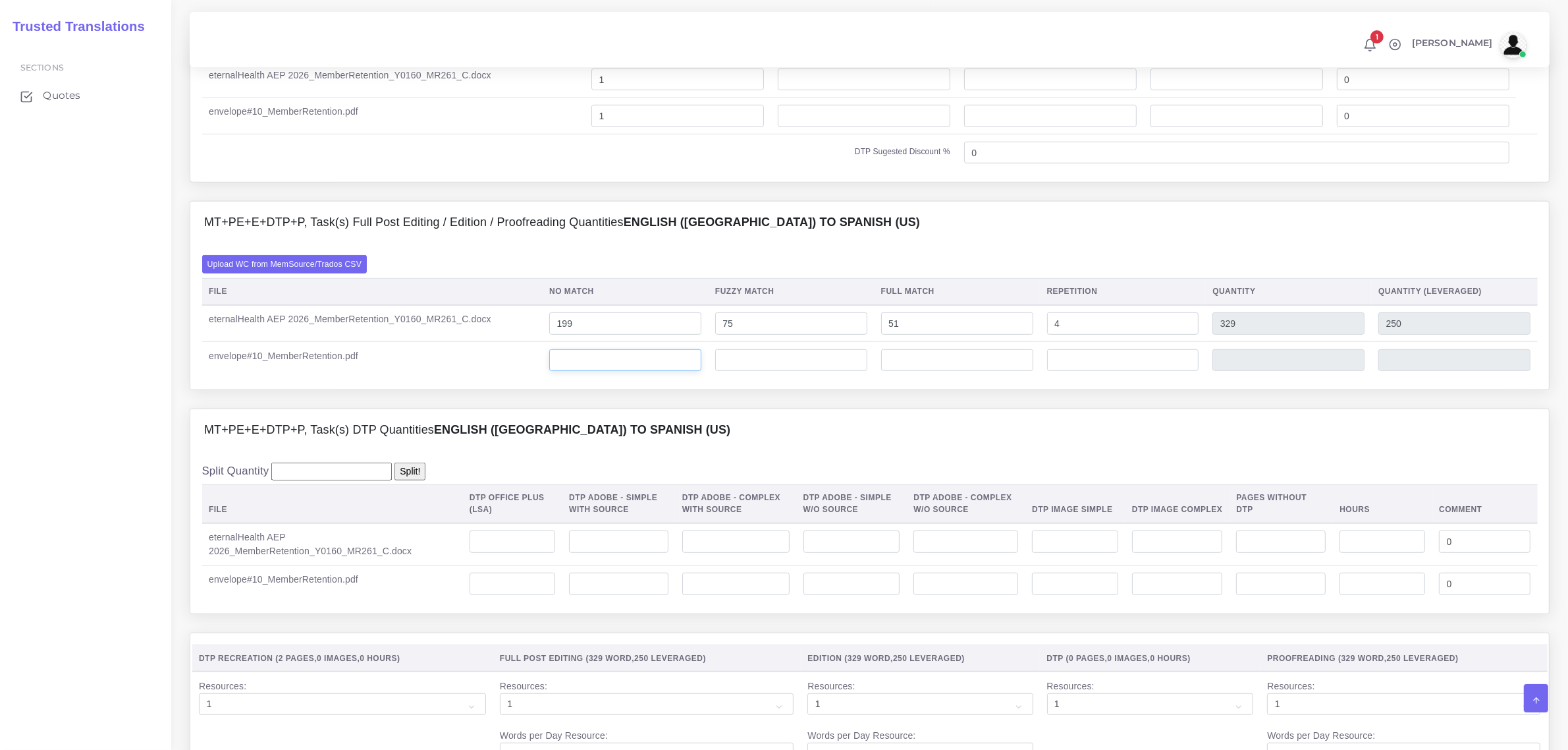
click at [626, 372] on input "number" at bounding box center [625, 360] width 152 height 22
type input "8"
click at [654, 553] on input "number" at bounding box center [619, 542] width 100 height 22
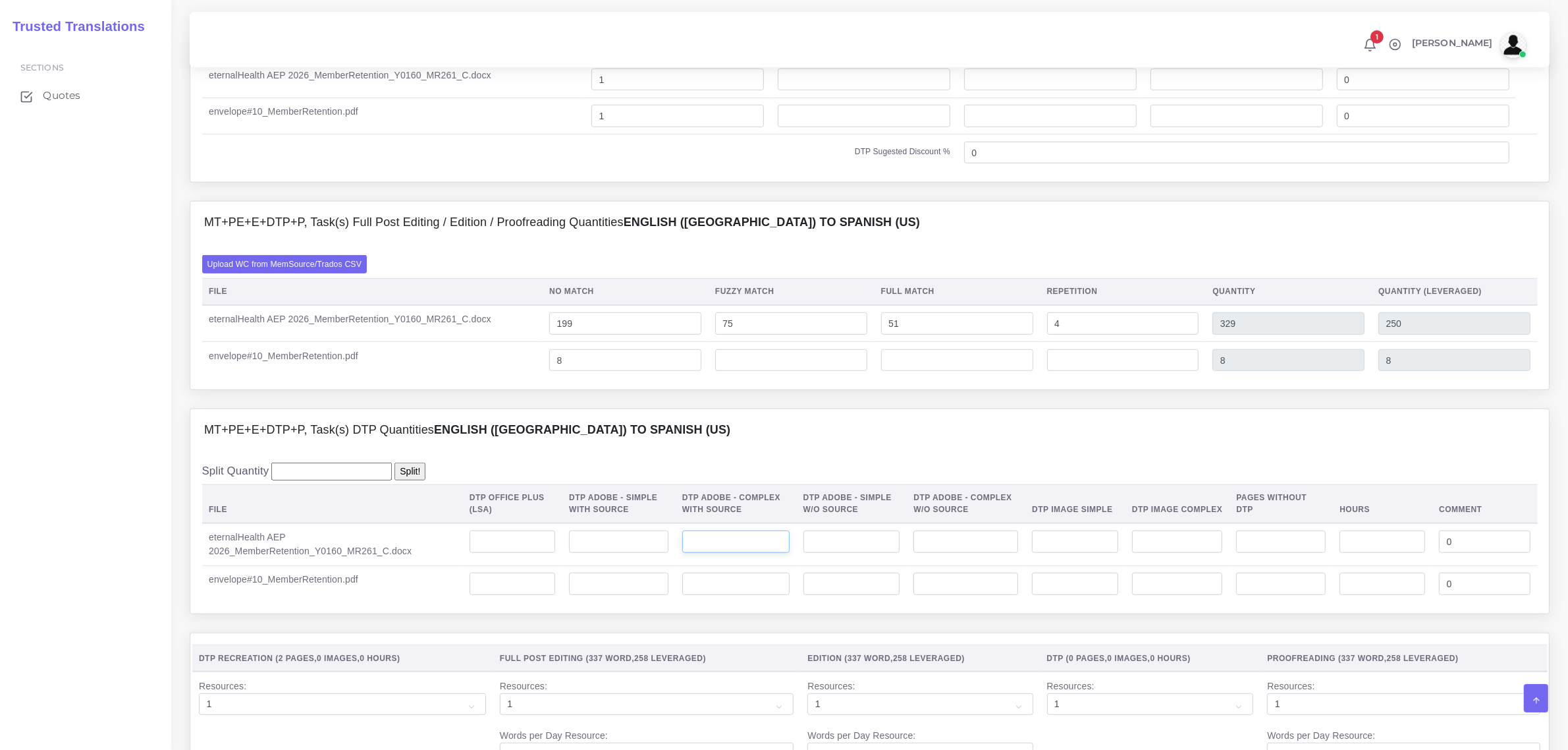
click at [706, 553] on input "number" at bounding box center [736, 542] width 107 height 22
type input "1"
click at [698, 595] on input "number" at bounding box center [736, 584] width 107 height 22
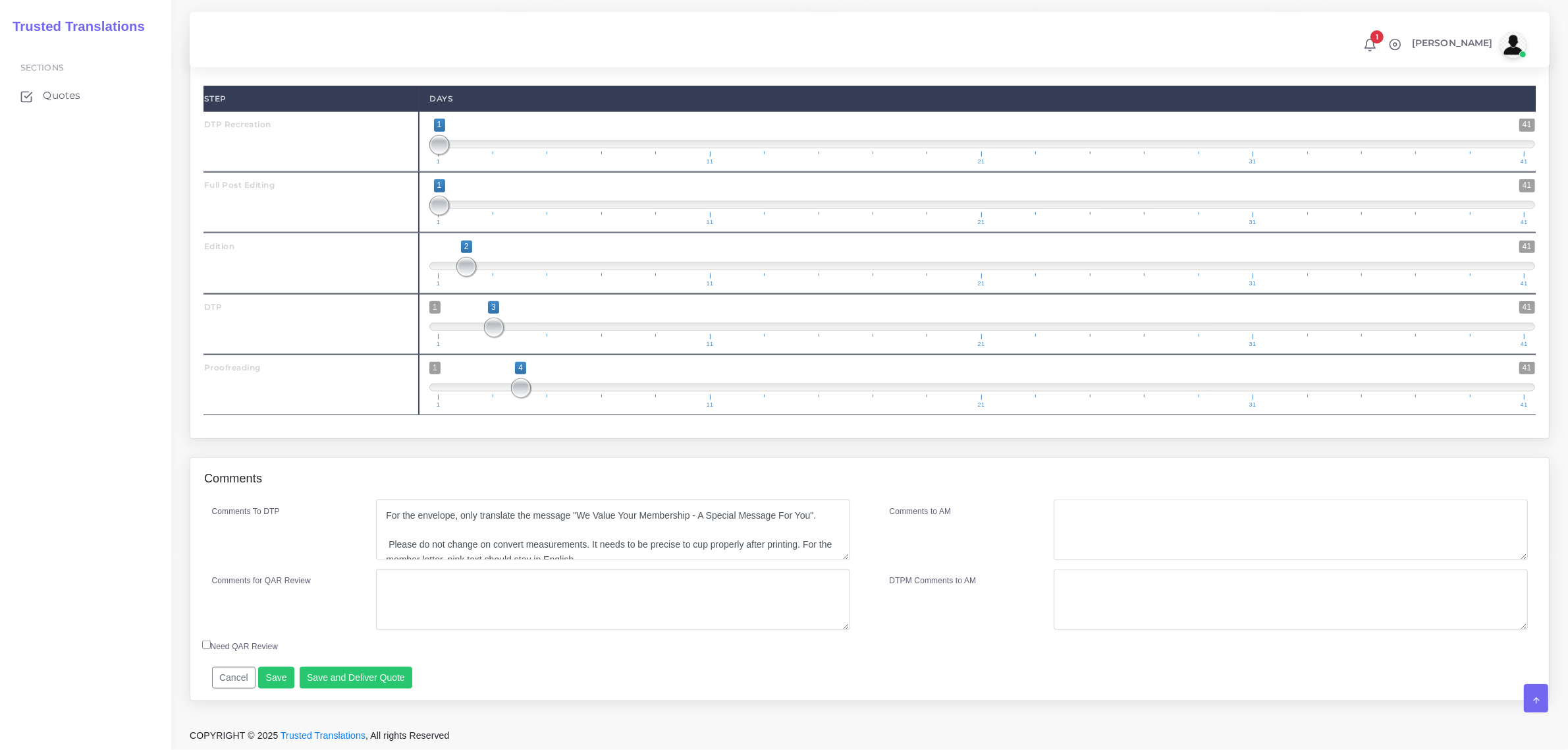
scroll to position [1840, 0]
type input "1"
click at [382, 670] on button "Save and Deliver Quote" at bounding box center [356, 678] width 114 height 22
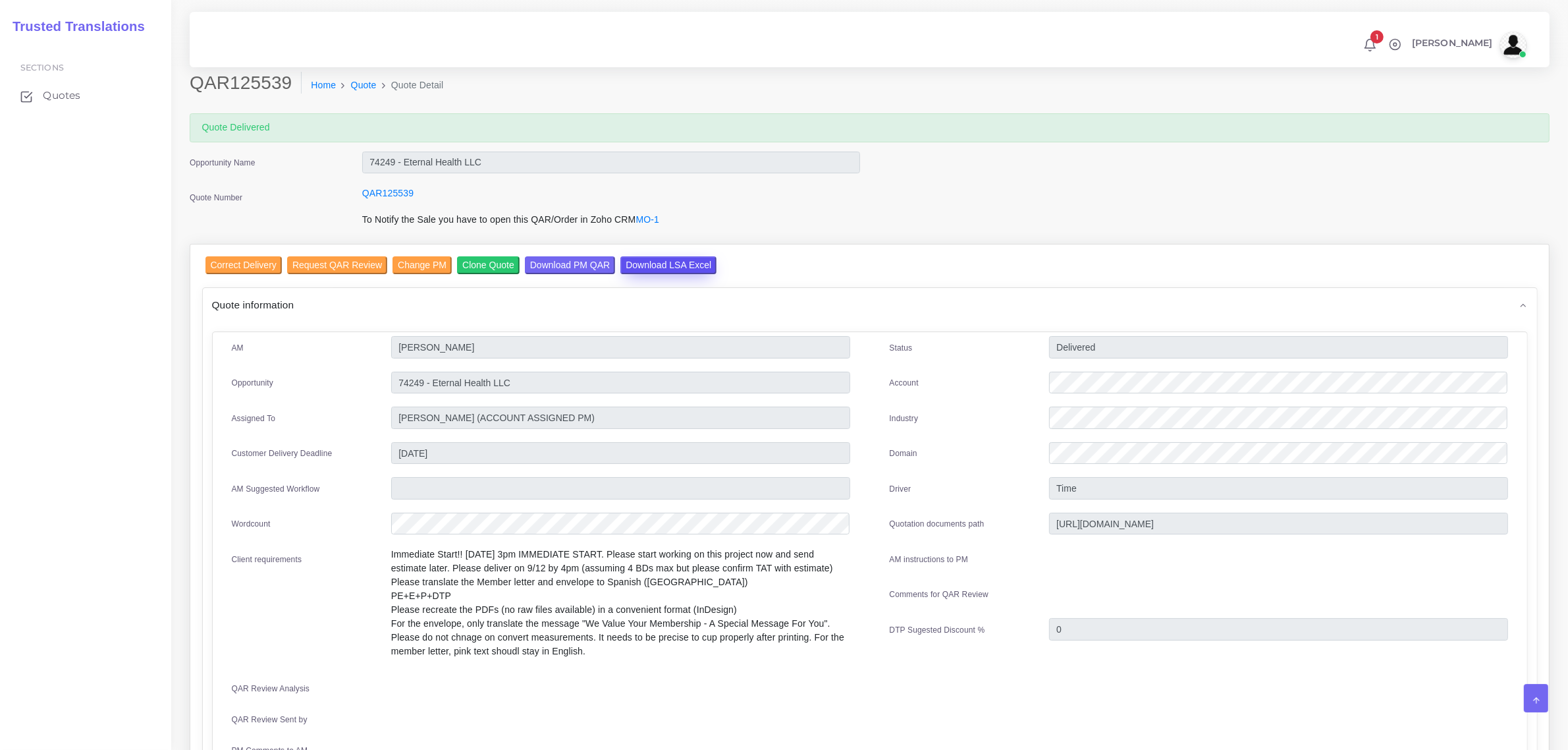
click at [657, 261] on input "Download LSA Excel" at bounding box center [669, 266] width 96 height 18
click at [66, 94] on span "Quotes" at bounding box center [65, 95] width 38 height 15
